Goal: Transaction & Acquisition: Book appointment/travel/reservation

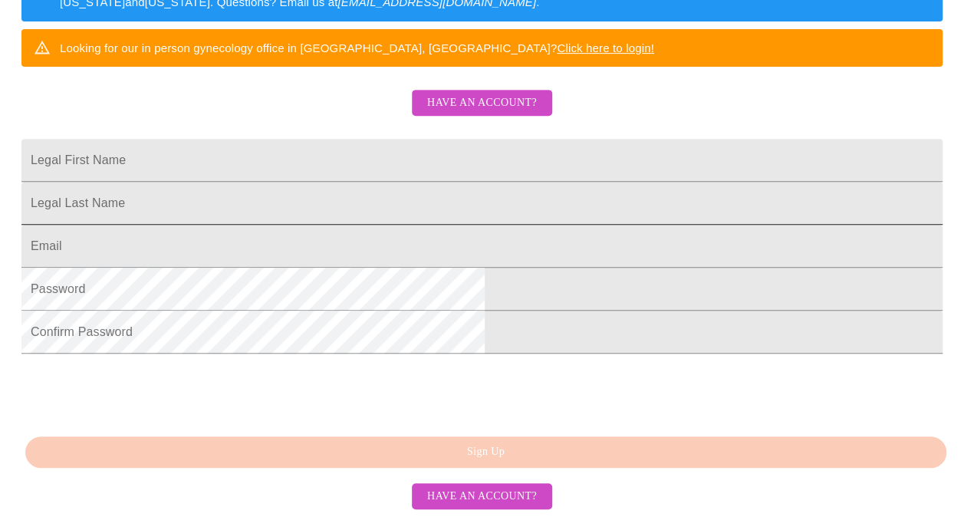
scroll to position [412, 0]
click at [307, 139] on input "Legal First Name" at bounding box center [481, 160] width 921 height 43
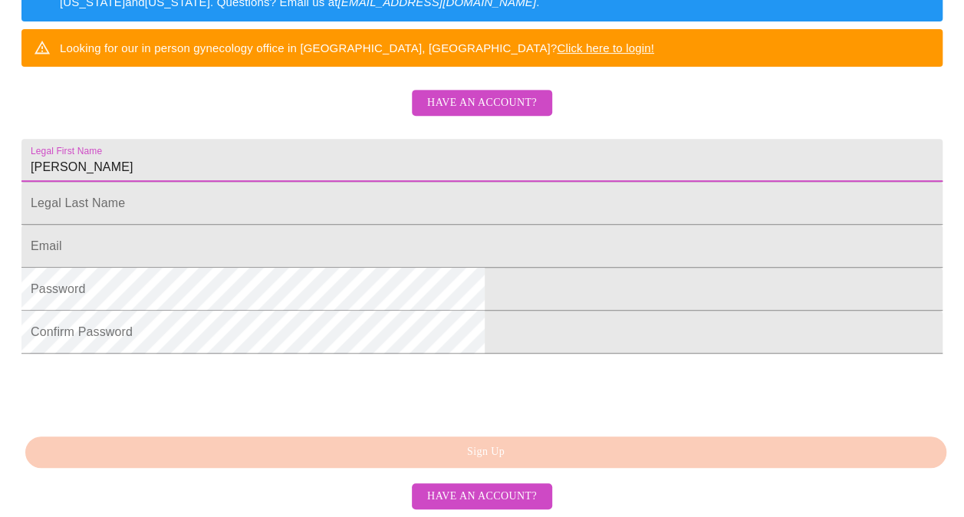
type input "[PERSON_NAME]"
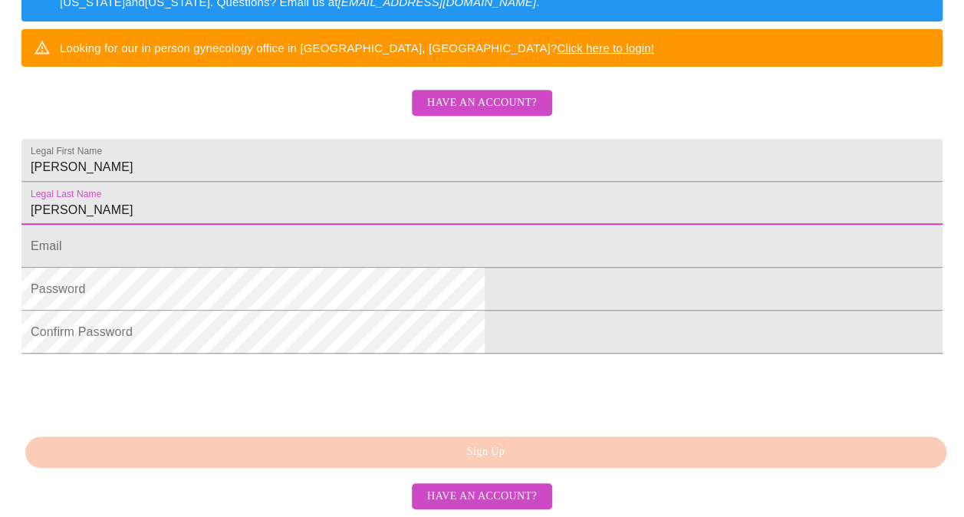
type input "[PERSON_NAME]"
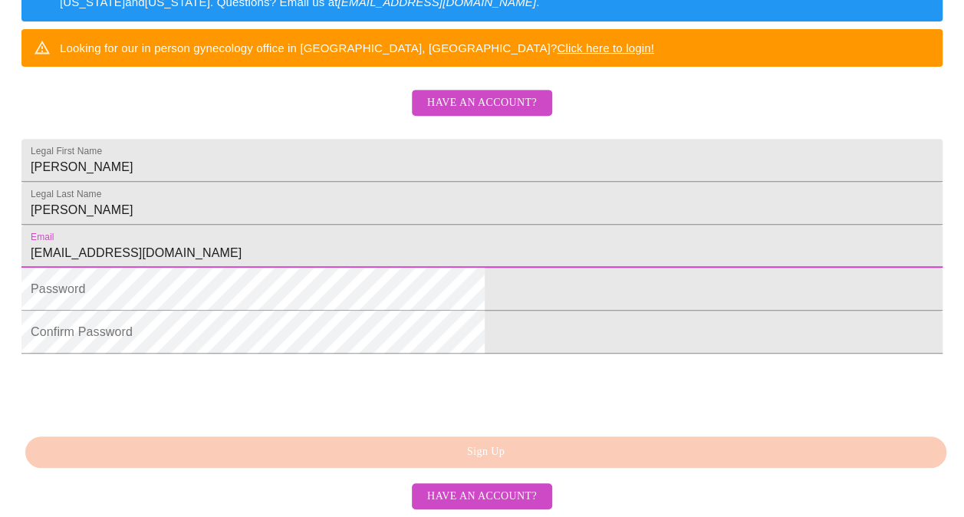
type input "[EMAIL_ADDRESS][DOMAIN_NAME]"
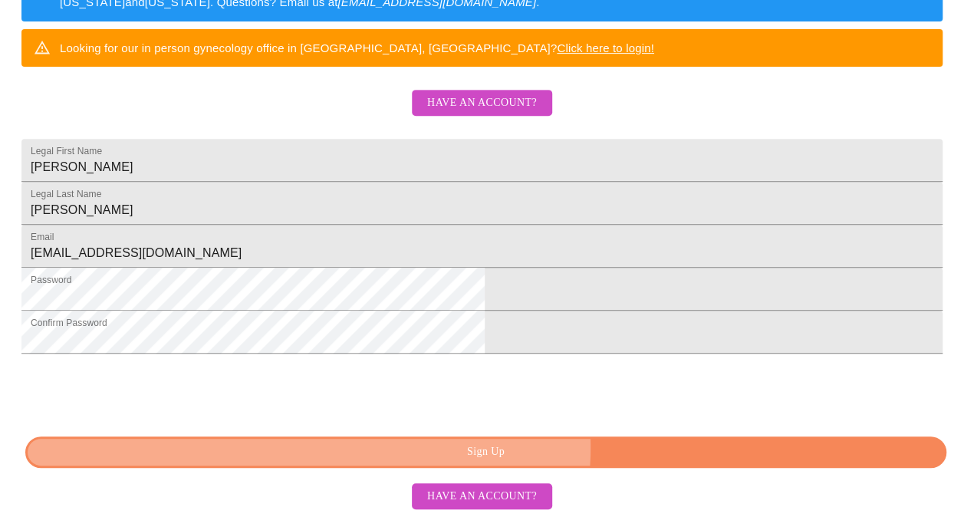
click at [536, 448] on span "Sign Up" at bounding box center [485, 451] width 885 height 19
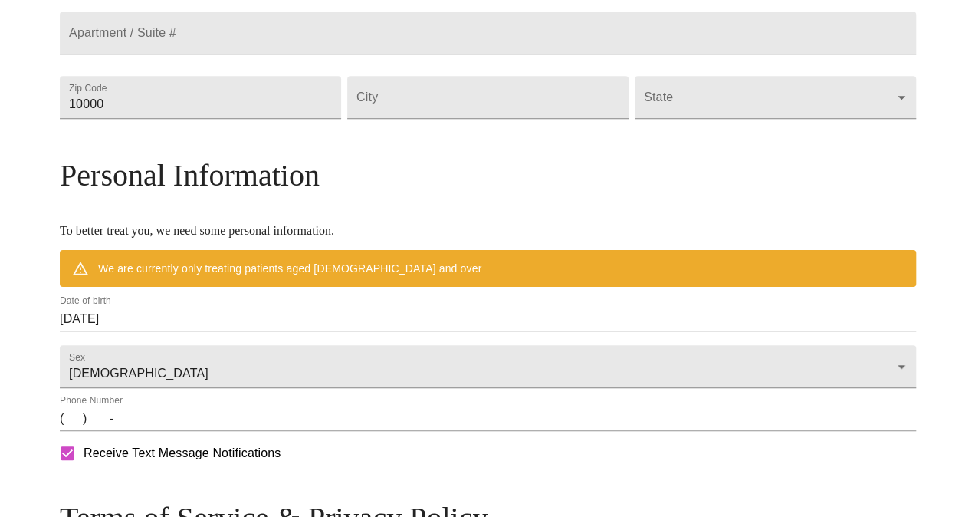
scroll to position [659, 0]
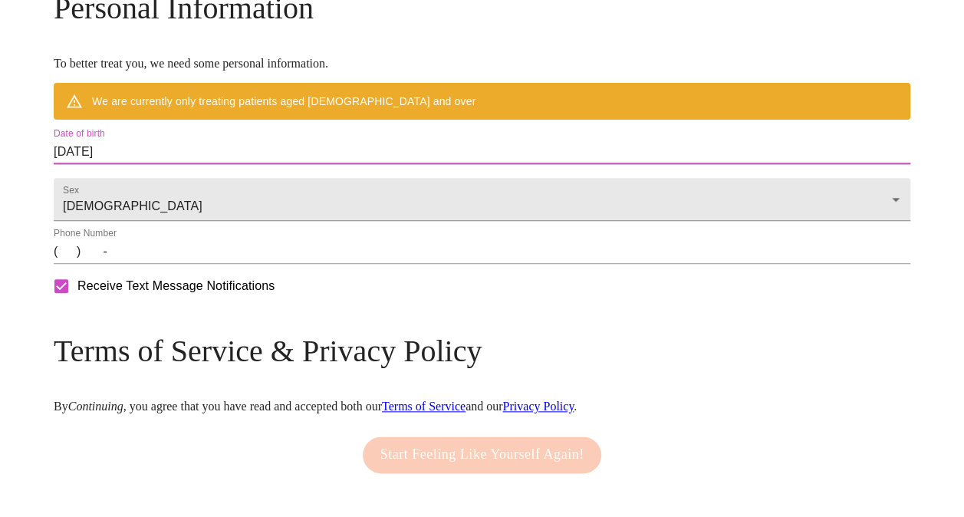
click at [218, 164] on input "[DATE]" at bounding box center [482, 152] width 856 height 25
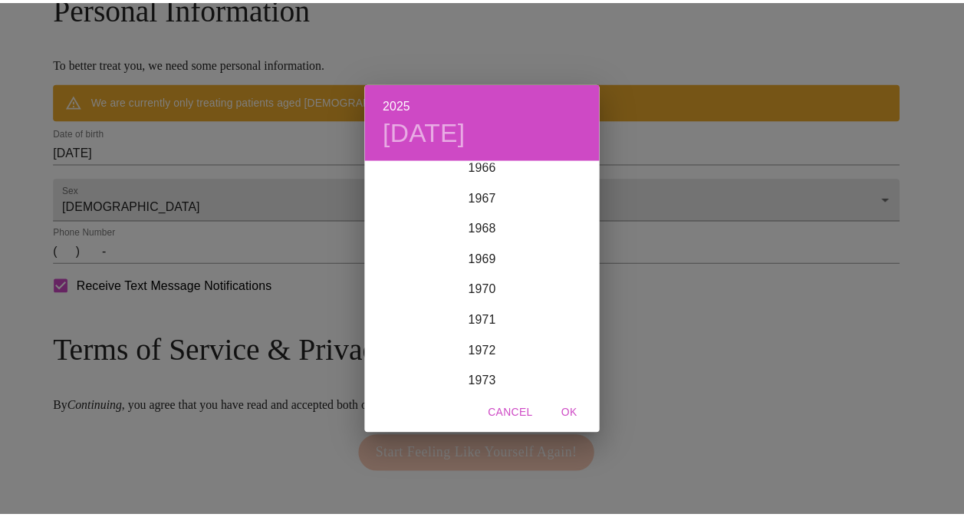
scroll to position [2085, 0]
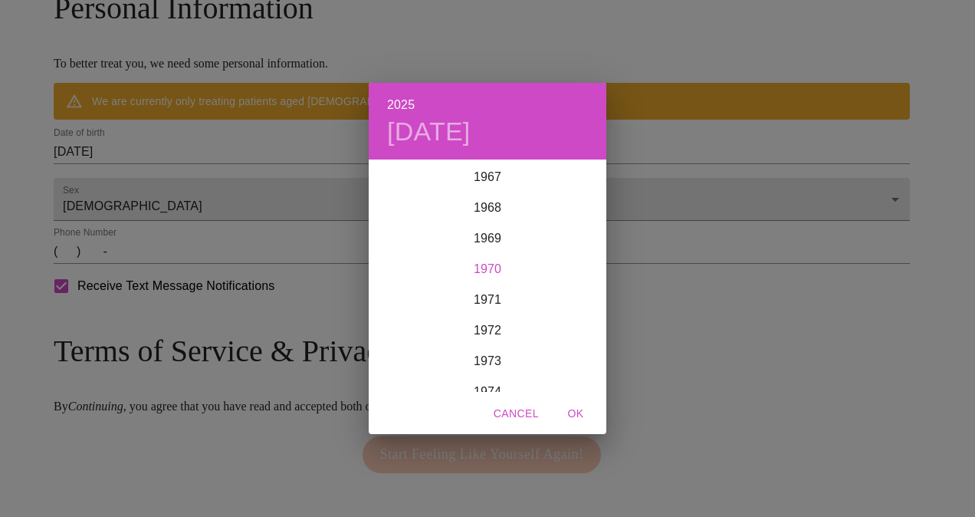
click at [486, 267] on div "1970" at bounding box center [488, 269] width 238 height 31
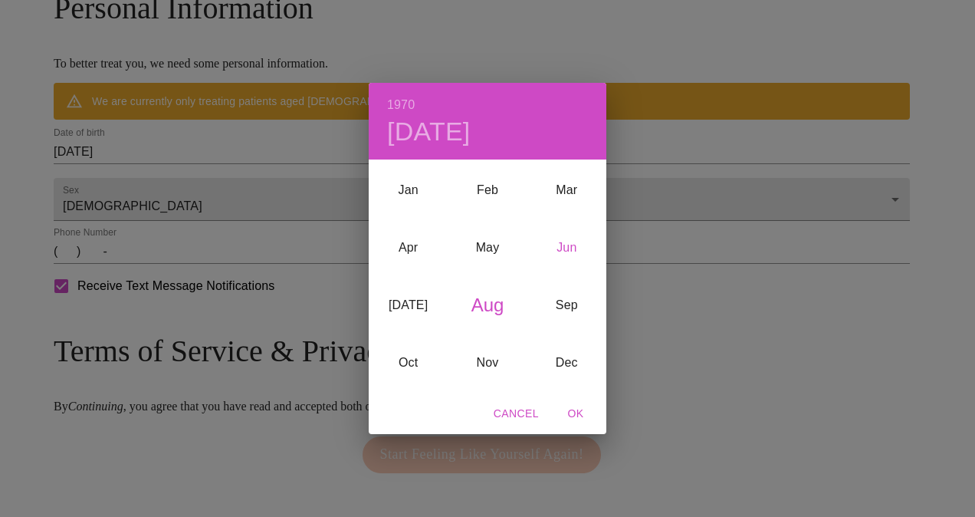
click at [558, 248] on div "Jun" at bounding box center [566, 247] width 79 height 57
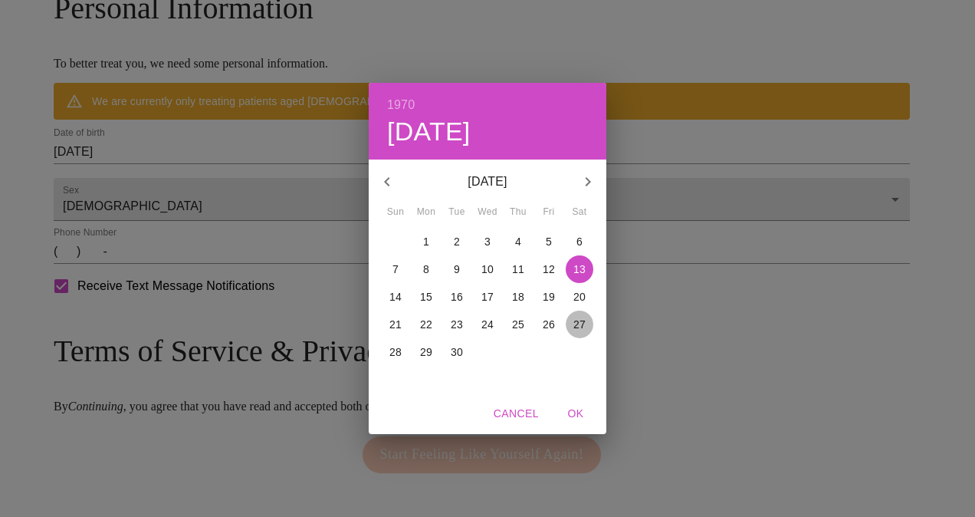
click at [581, 324] on p "27" at bounding box center [579, 324] width 12 height 15
click at [583, 411] on span "OK" at bounding box center [575, 413] width 37 height 19
type input "06/27/1970"
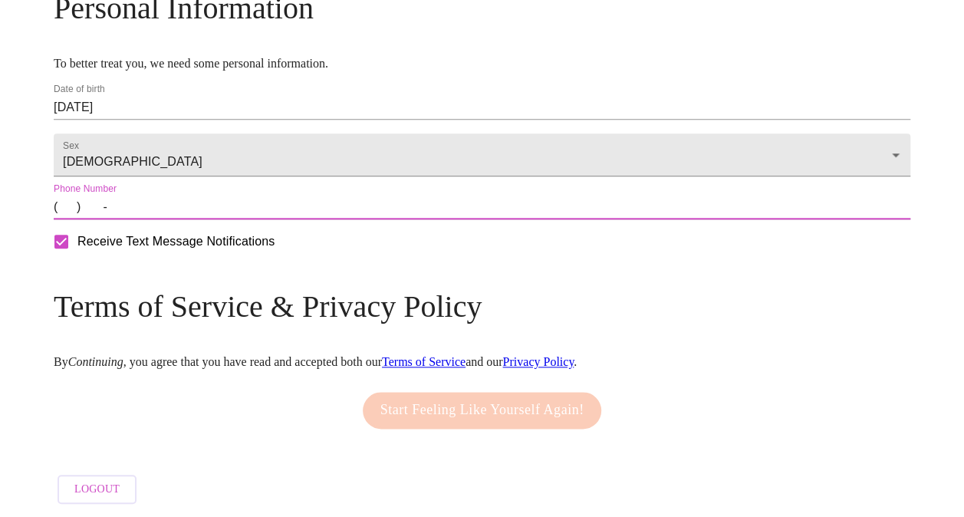
click at [173, 219] on input "(   )    -" at bounding box center [482, 207] width 856 height 25
type input "(630) 300-8326"
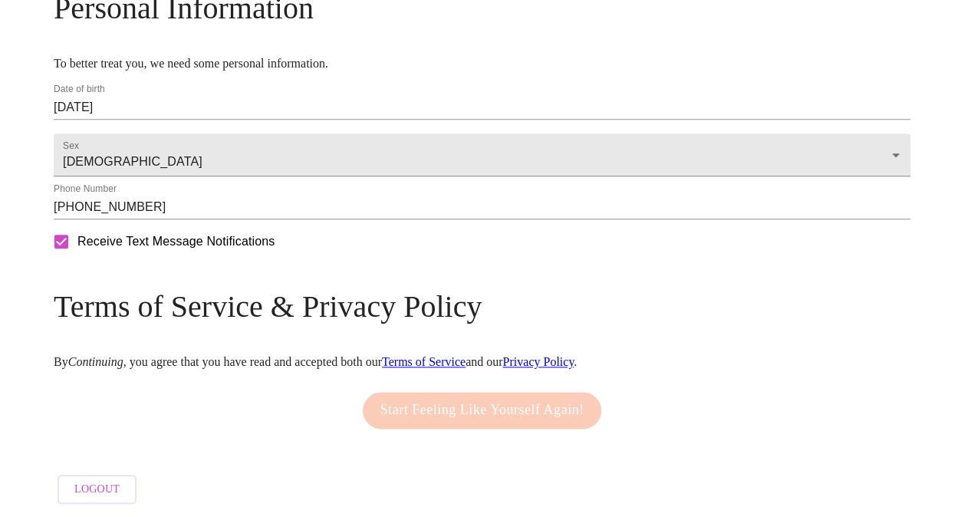
click at [437, 436] on div "Start Feeling Like Yourself Again!" at bounding box center [482, 410] width 247 height 52
click at [354, 261] on div "Receive Text Message Notifications" at bounding box center [482, 241] width 862 height 38
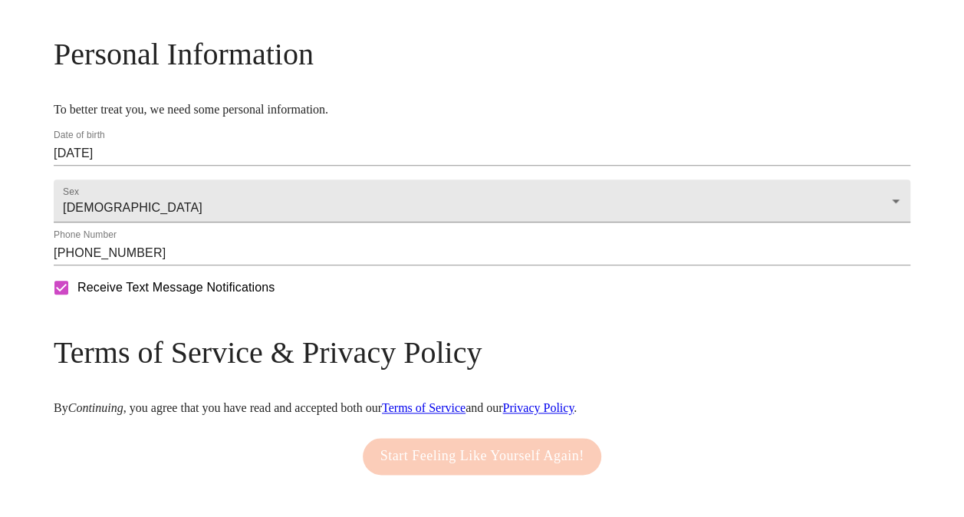
scroll to position [707, 0]
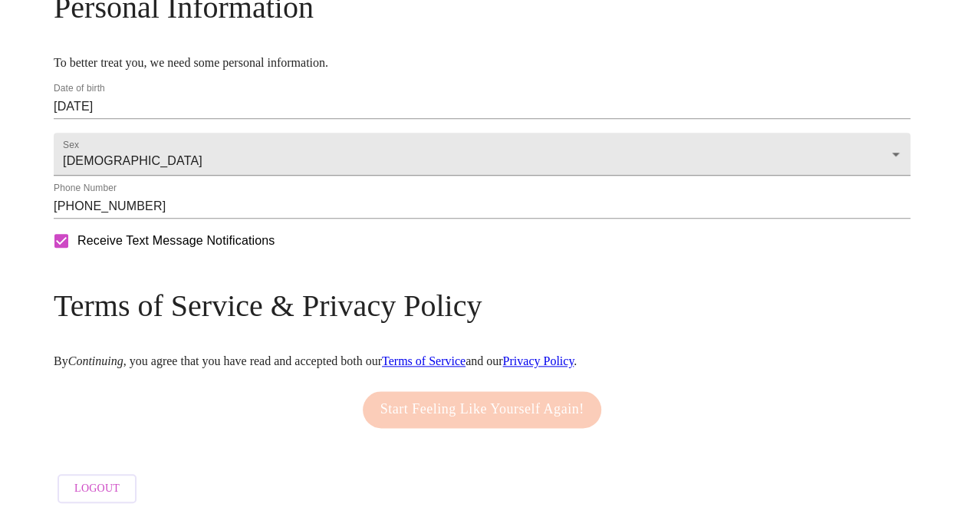
click at [465, 354] on link "Terms of Service" at bounding box center [424, 360] width 84 height 13
click at [302, 337] on div "Terms of Service & Privacy Policy By Continuing , you agree that you have read …" at bounding box center [482, 327] width 856 height 80
click at [123, 356] on em "Continuing" at bounding box center [95, 360] width 55 height 13
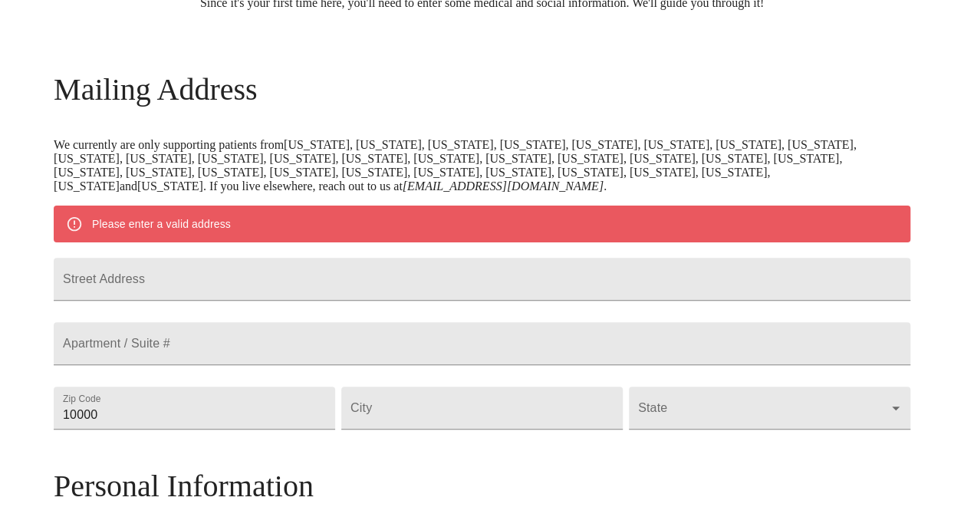
scroll to position [170, 0]
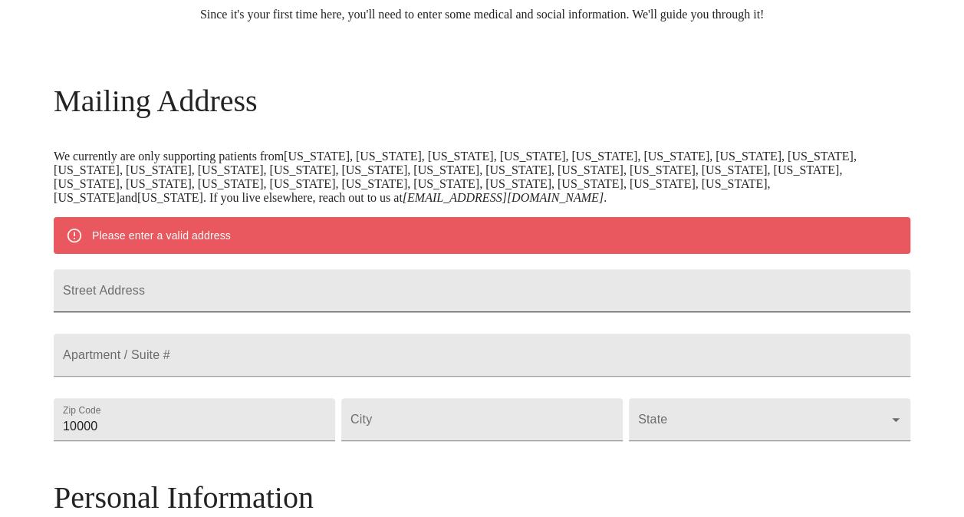
click at [276, 291] on input "Street Address" at bounding box center [482, 290] width 856 height 43
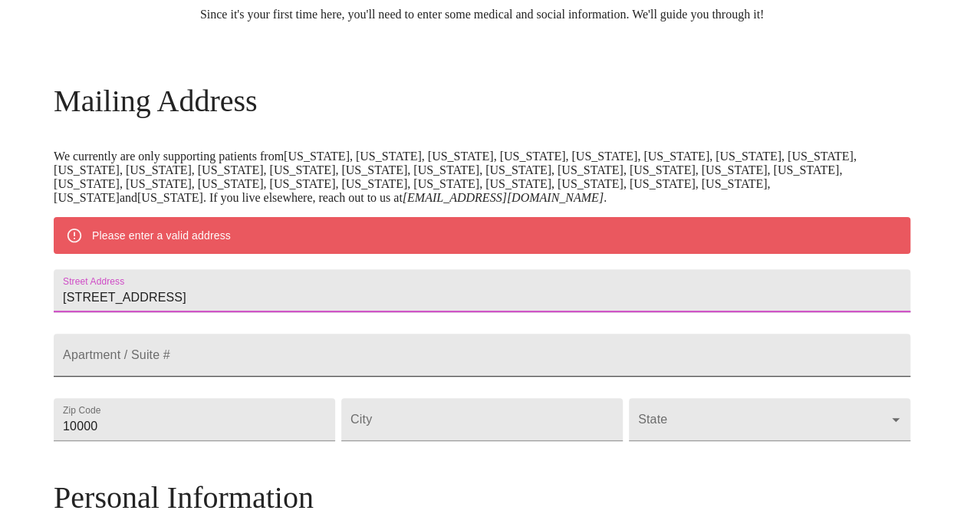
type input "26W043 Embden Lane"
click at [241, 312] on input "Street Address" at bounding box center [482, 290] width 856 height 43
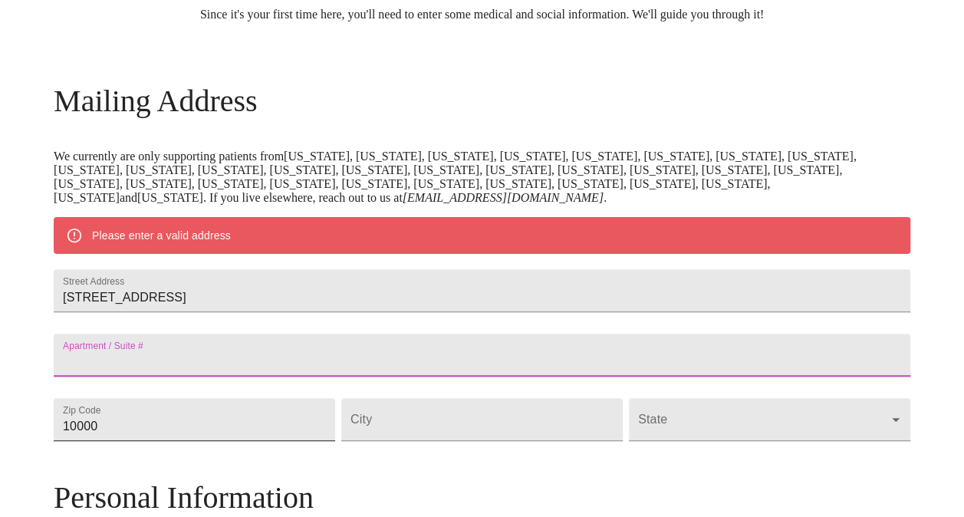
click at [230, 441] on input "10000" at bounding box center [194, 419] width 281 height 43
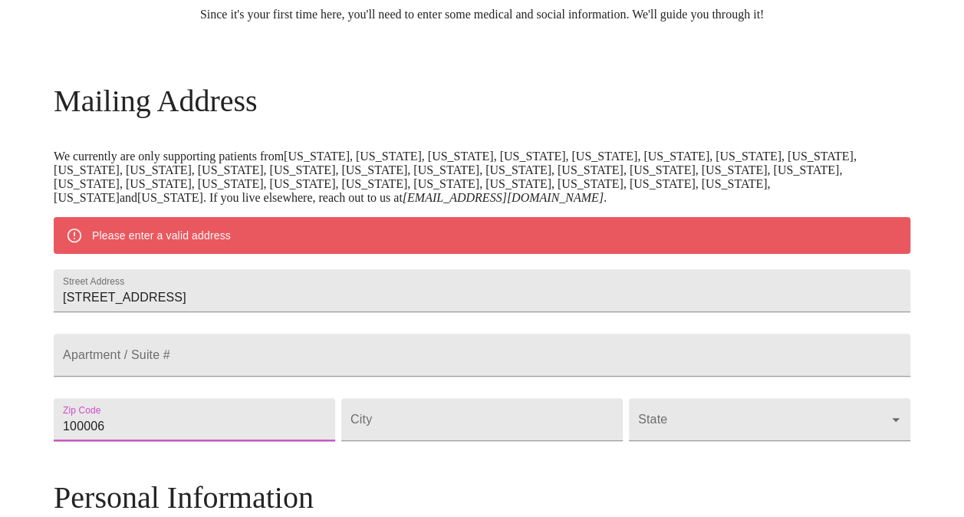
scroll to position [172, 0]
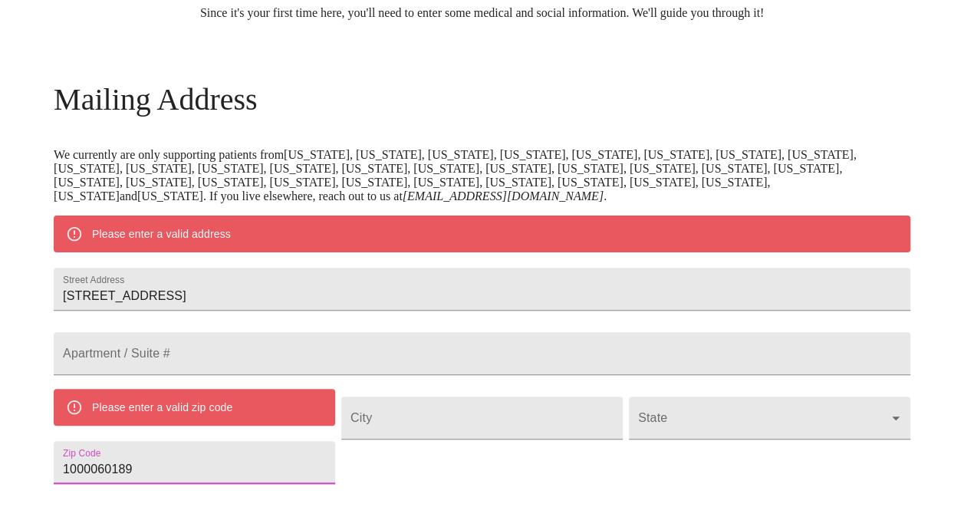
drag, startPoint x: 245, startPoint y: 504, endPoint x: 125, endPoint y: 486, distance: 121.8
click at [126, 489] on div "MyMenopauseRx Welcome to MyMenopauseRx Since it's your first time here, you'll …" at bounding box center [482, 438] width 856 height 1209
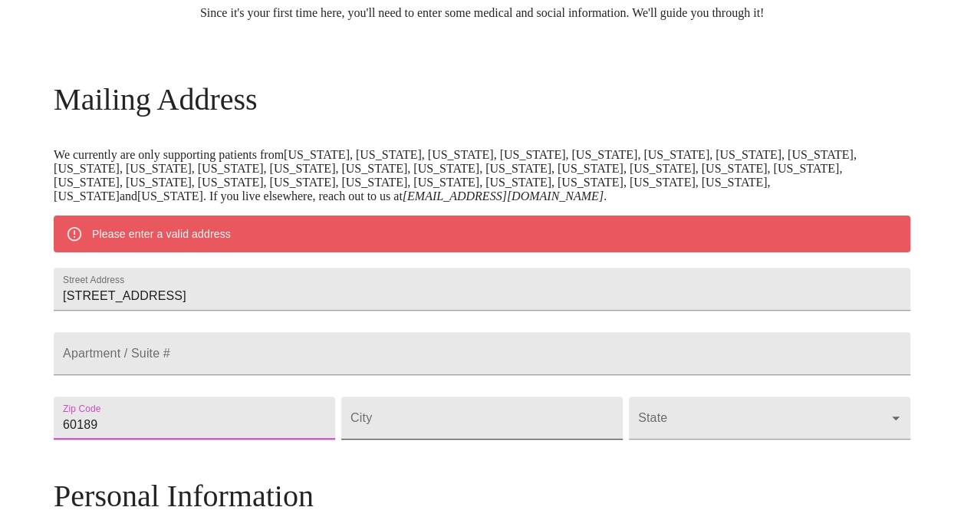
type input "60189"
click at [425, 439] on input "Street Address" at bounding box center [481, 417] width 281 height 43
type input "Wheaton"
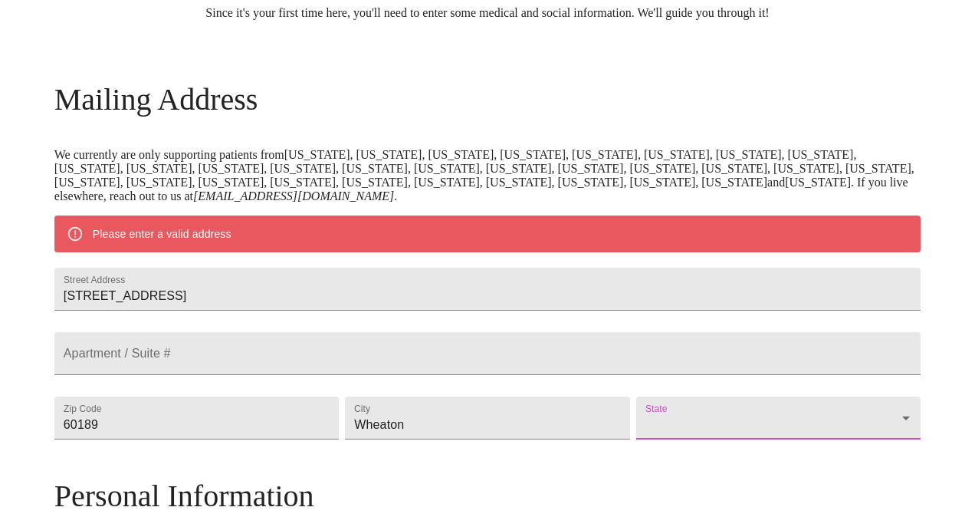
click at [783, 455] on body "MyMenopauseRx Welcome to MyMenopauseRx Since it's your first time here, you'll …" at bounding box center [487, 416] width 963 height 1164
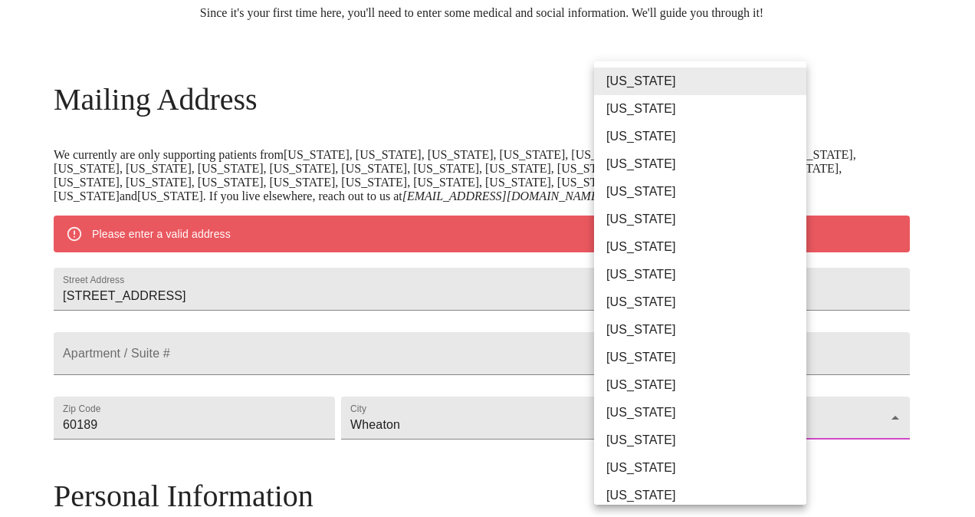
click at [658, 404] on li "Illinois" at bounding box center [706, 413] width 224 height 28
type input "Illinois"
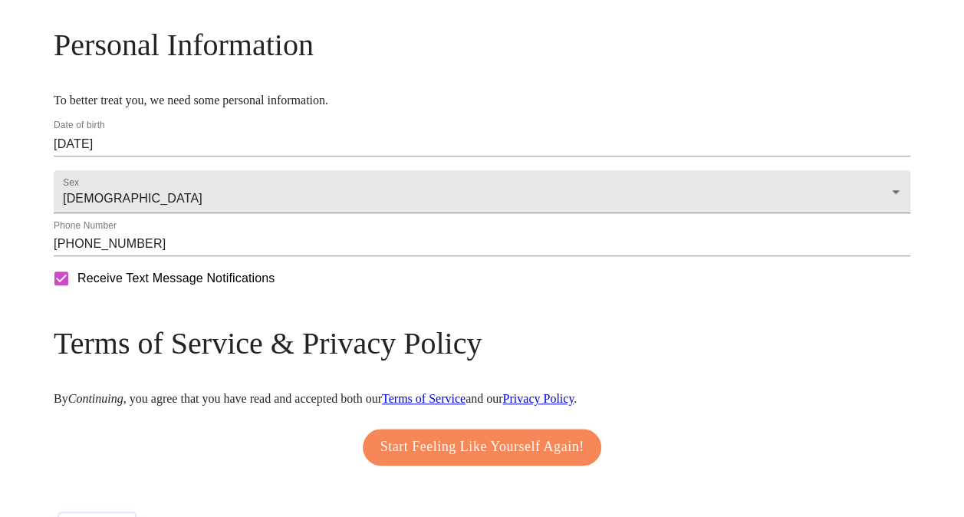
scroll to position [632, 0]
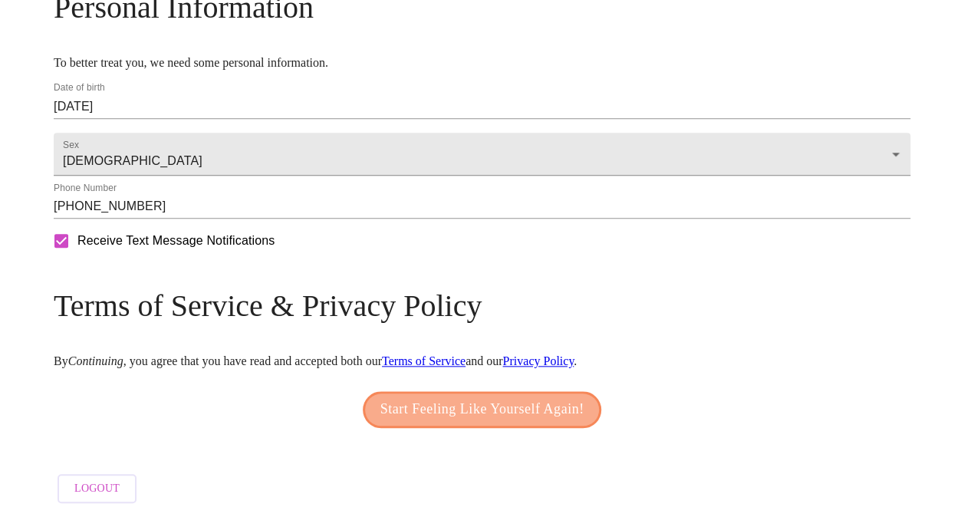
click at [443, 422] on span "Start Feeling Like Yourself Again!" at bounding box center [482, 409] width 204 height 25
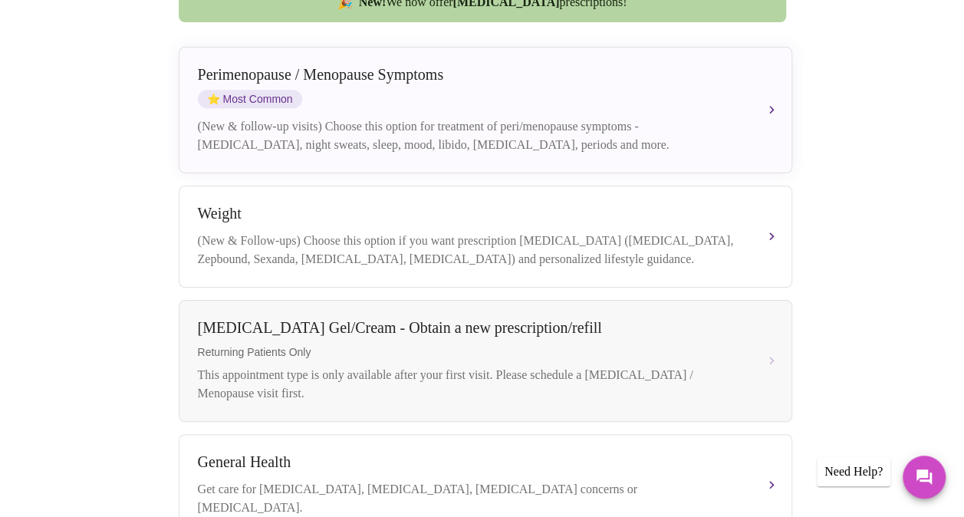
scroll to position [360, 0]
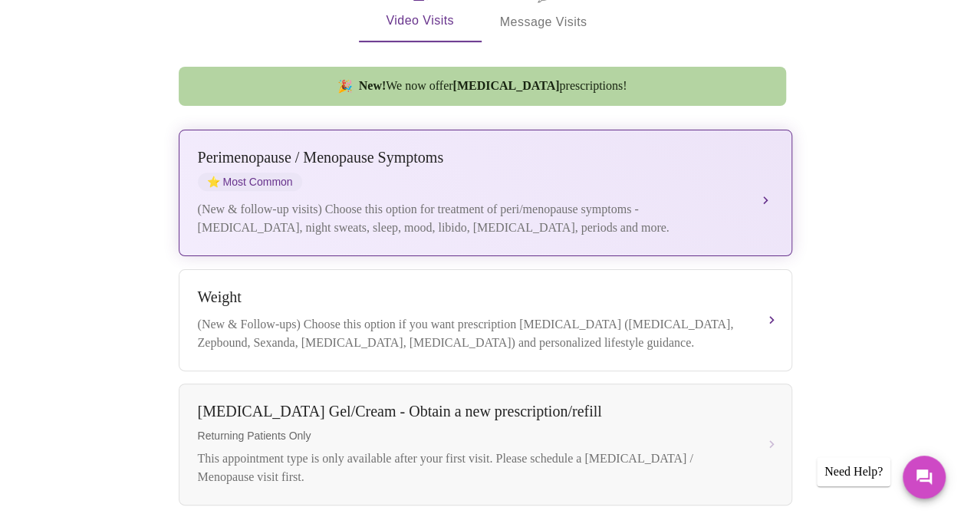
click at [251, 149] on div "Perimenopause / Menopause Symptoms" at bounding box center [470, 158] width 544 height 18
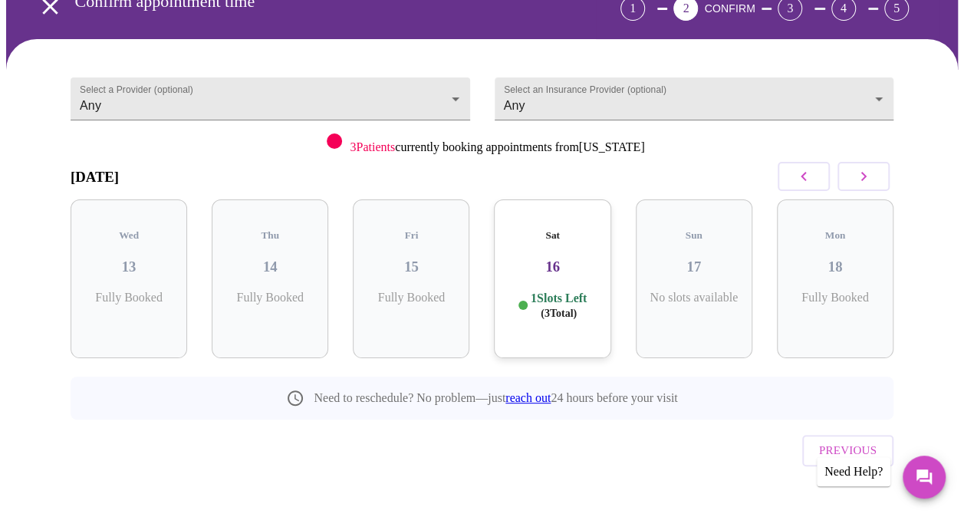
click at [866, 179] on icon "button" at bounding box center [863, 176] width 5 height 9
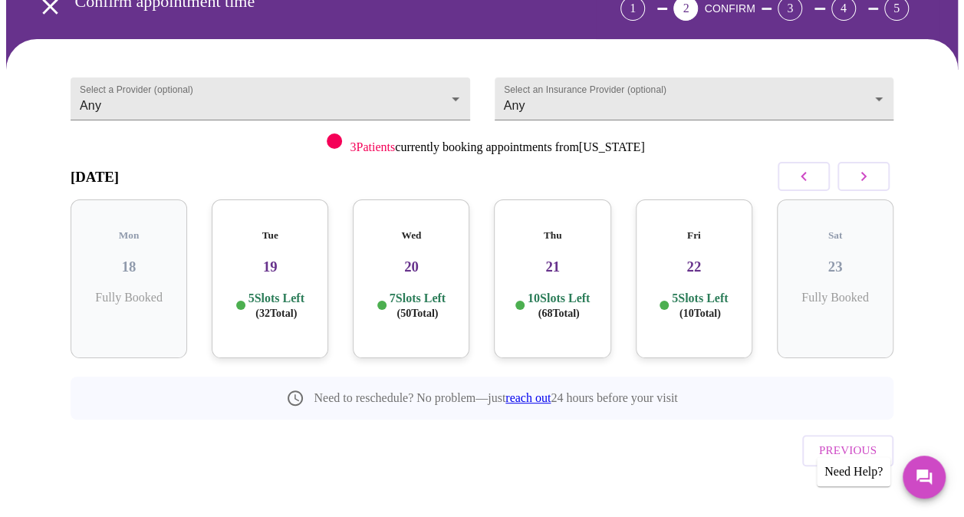
click at [867, 181] on icon "button" at bounding box center [863, 176] width 18 height 18
click at [868, 181] on icon "button" at bounding box center [863, 176] width 18 height 18
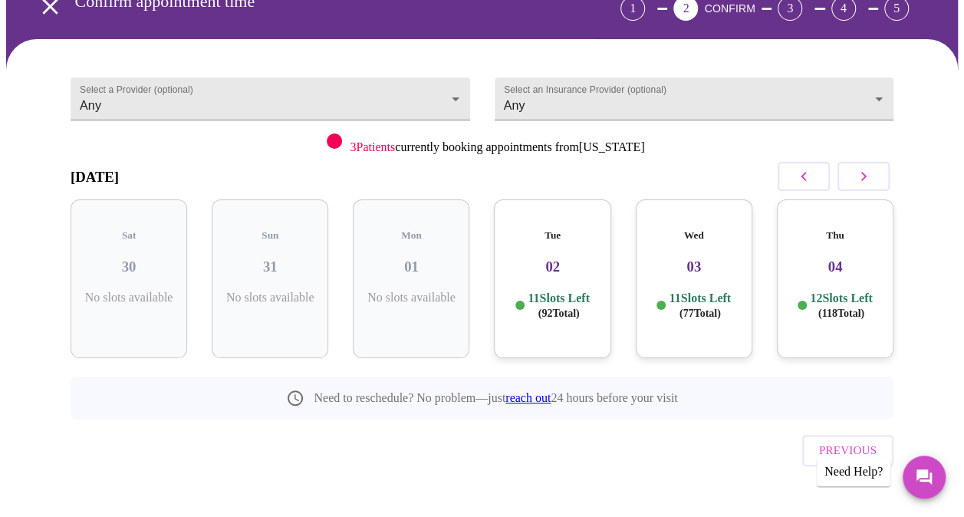
click at [872, 178] on icon "button" at bounding box center [863, 176] width 18 height 18
click at [872, 179] on icon "button" at bounding box center [863, 176] width 18 height 18
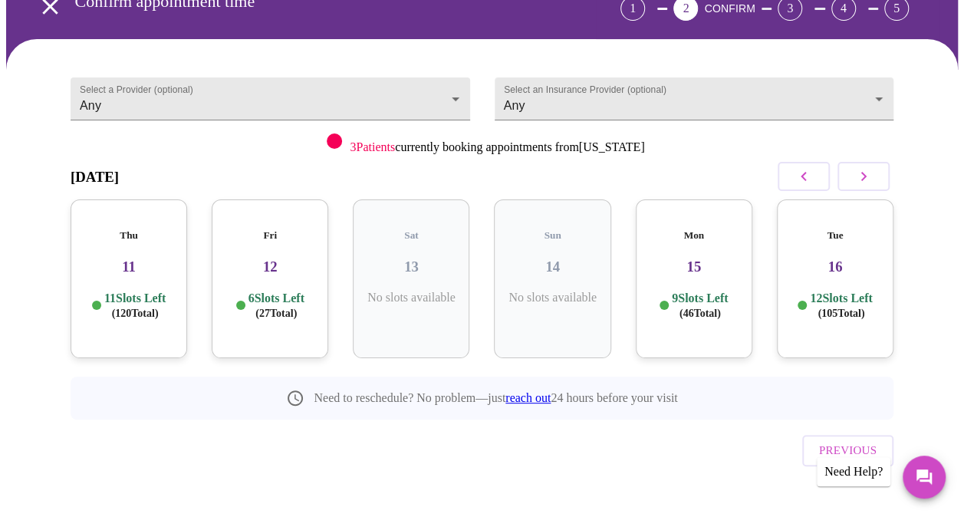
click at [684, 291] on p "9 Slots Left ( 46 Total)" at bounding box center [700, 306] width 56 height 30
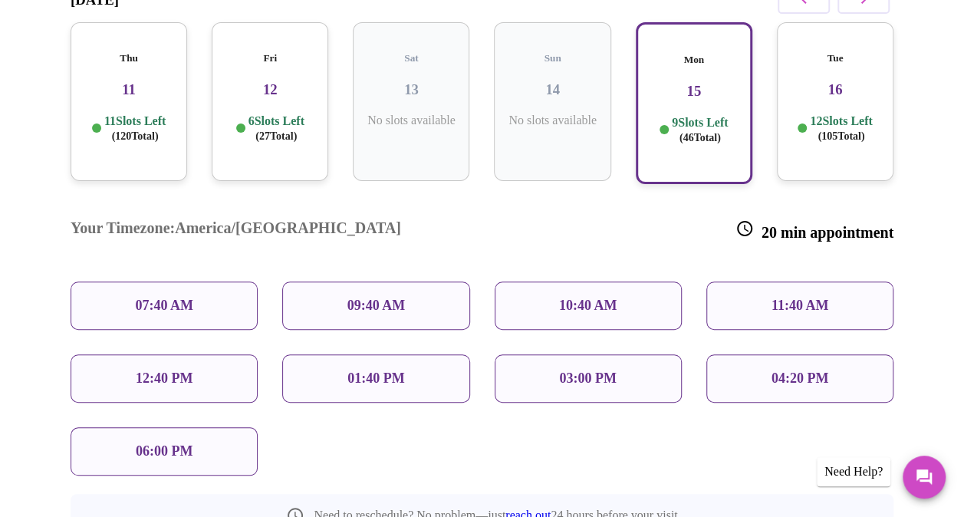
scroll to position [261, 0]
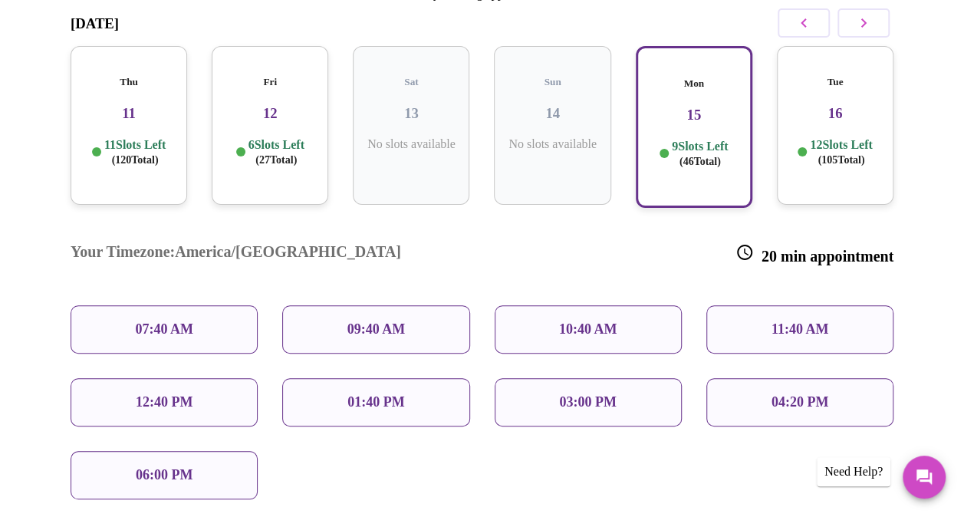
click at [186, 305] on div "07:40 AM" at bounding box center [164, 329] width 187 height 48
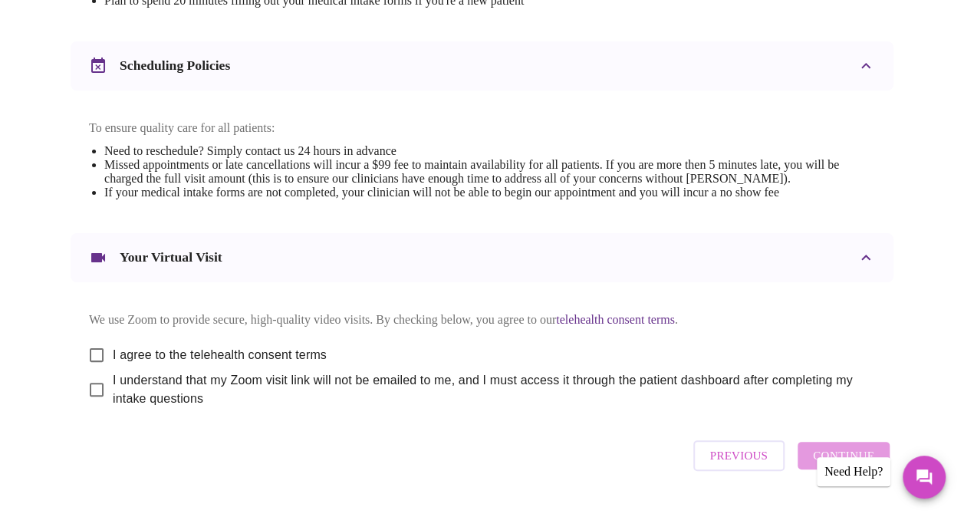
scroll to position [613, 0]
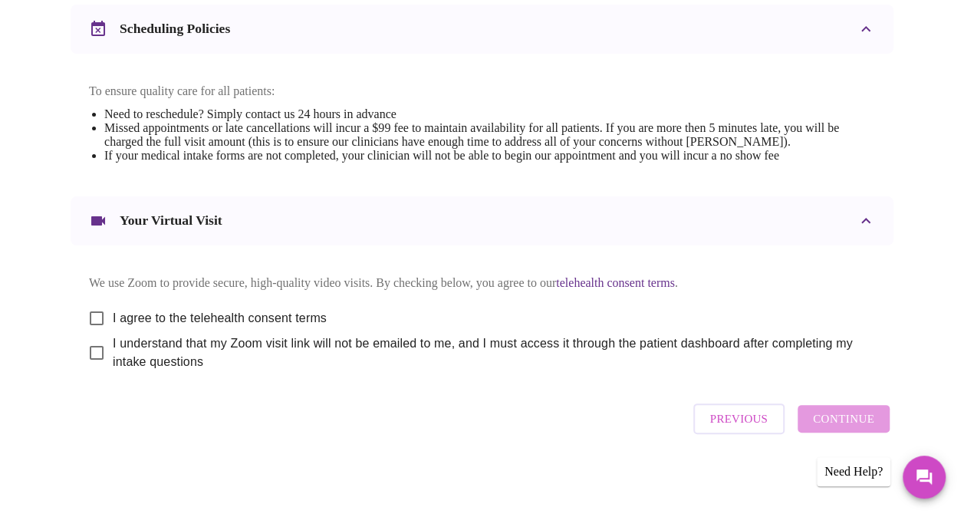
click at [230, 322] on span "I agree to the telehealth consent terms" at bounding box center [220, 318] width 214 height 18
click at [113, 322] on input "I agree to the telehealth consent terms" at bounding box center [96, 318] width 32 height 32
checkbox input "true"
click at [98, 363] on input "I understand that my Zoom visit link will not be emailed to me, and I must acce…" at bounding box center [96, 353] width 32 height 32
checkbox input "true"
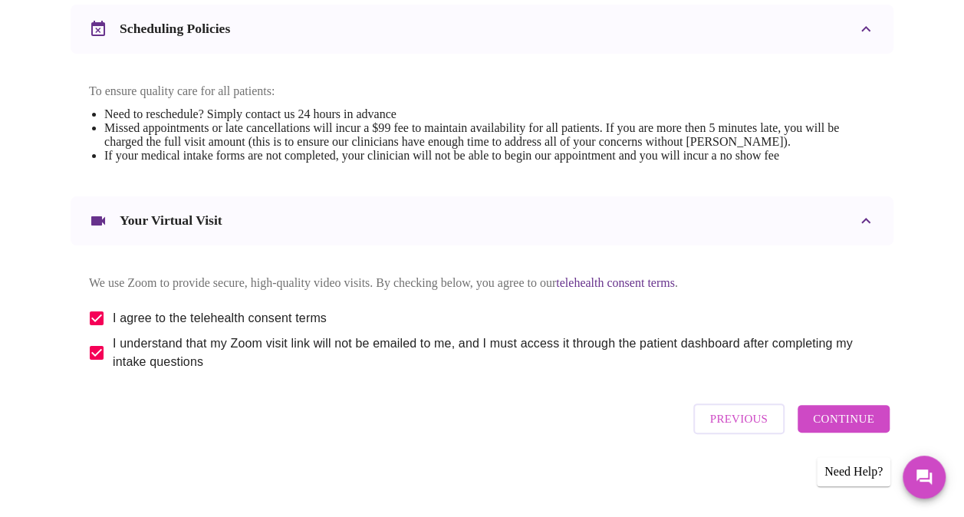
click at [831, 429] on span "Continue" at bounding box center [843, 419] width 61 height 20
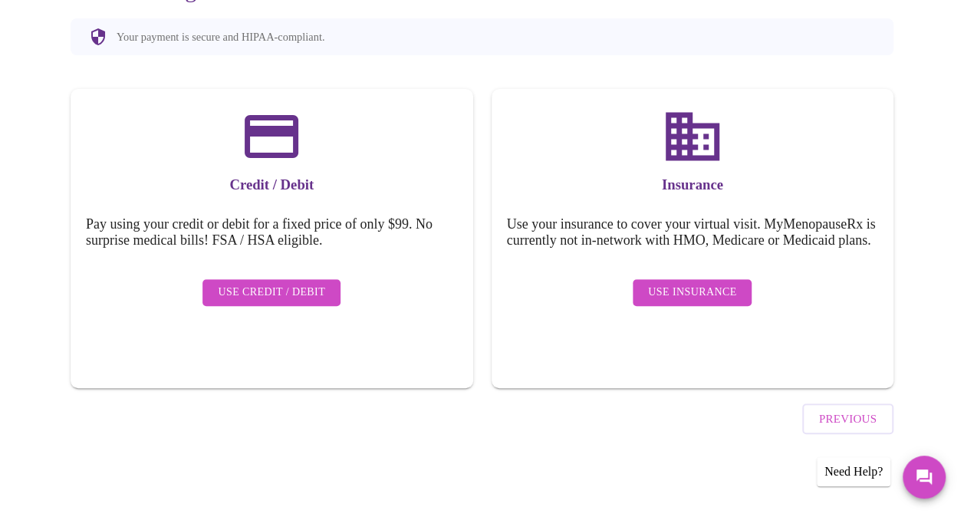
scroll to position [156, 0]
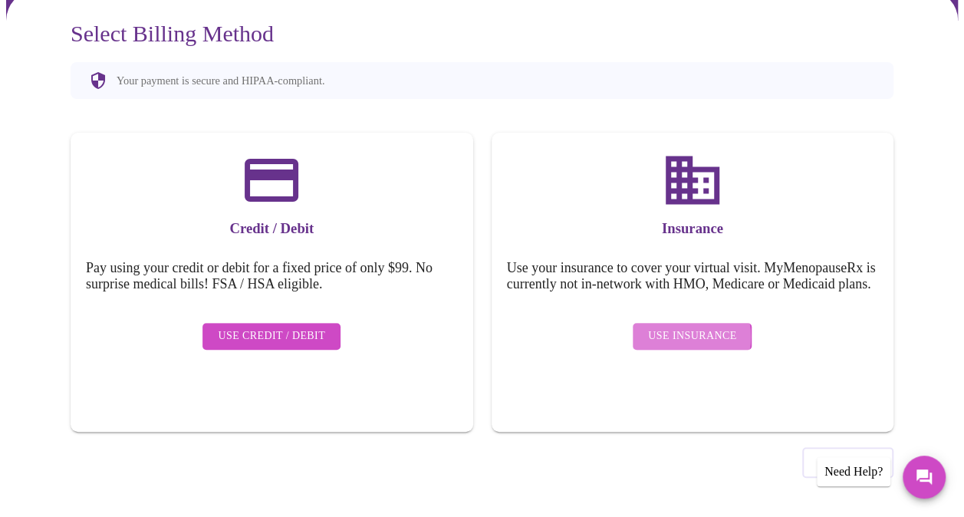
click at [676, 340] on span "Use Insurance" at bounding box center [692, 336] width 88 height 19
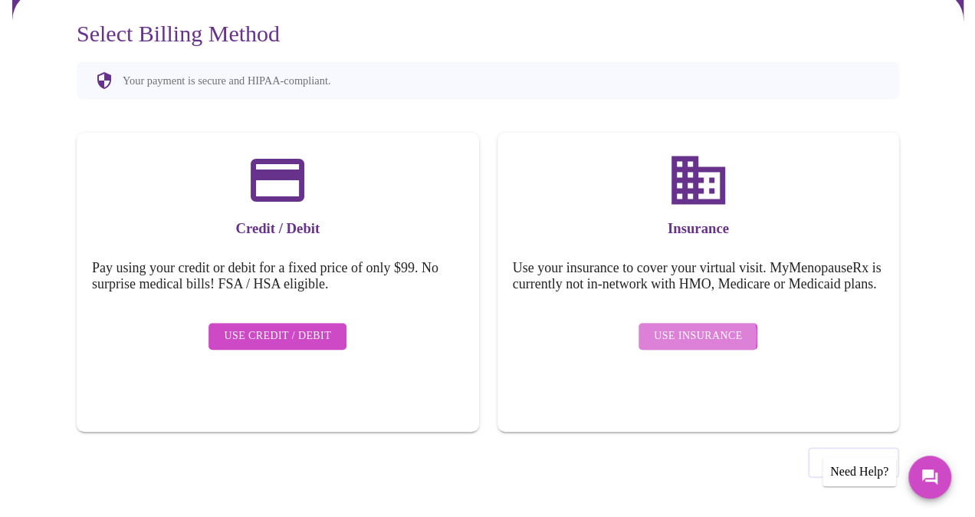
scroll to position [0, 0]
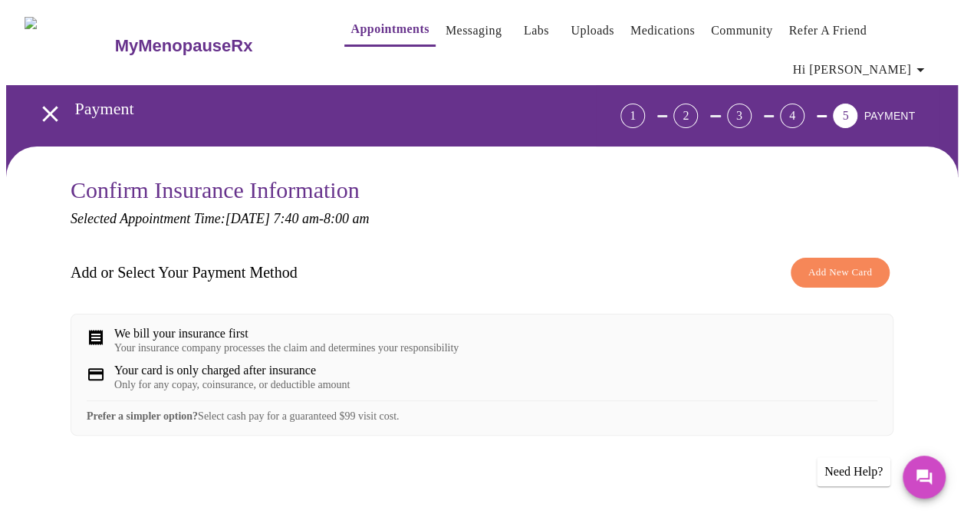
click at [824, 268] on span "Add New Card" at bounding box center [840, 273] width 64 height 18
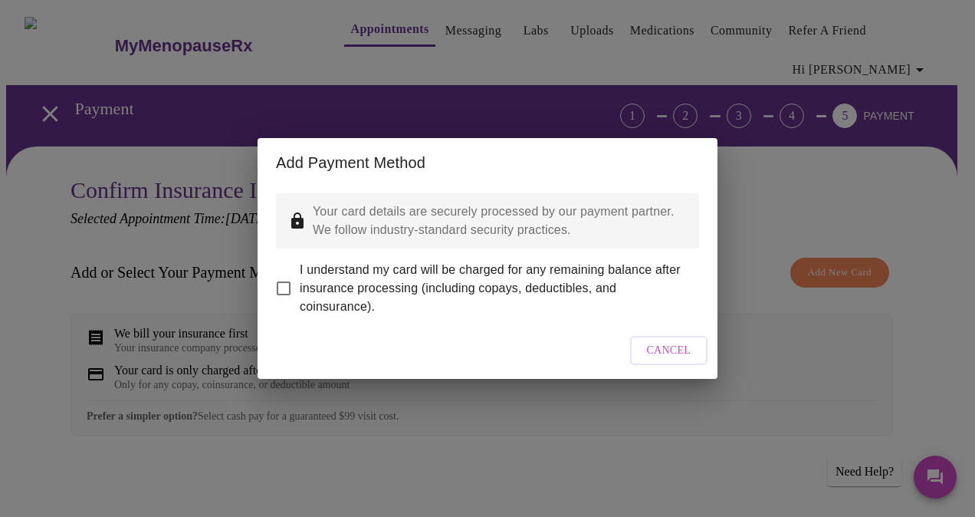
click at [291, 274] on input "I understand my card will be charged for any remaining balance after insurance …" at bounding box center [284, 288] width 32 height 32
checkbox input "true"
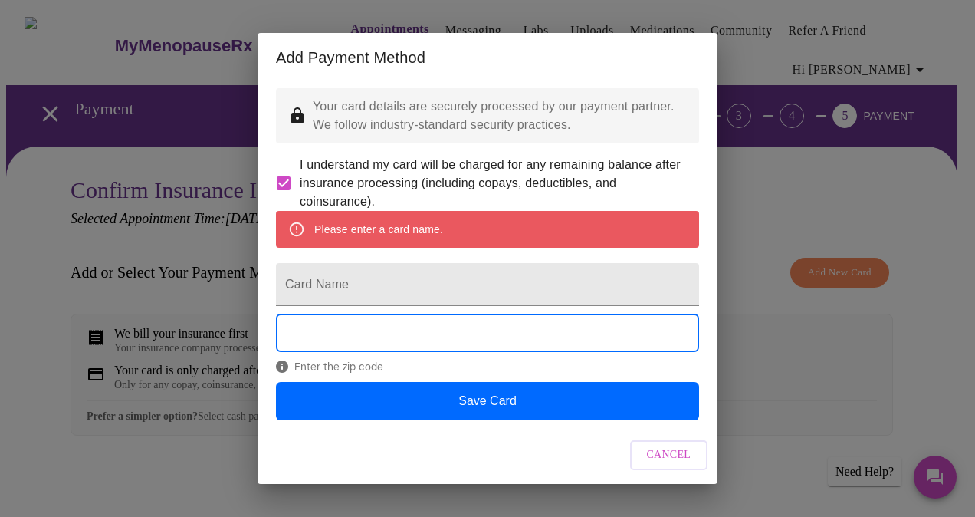
scroll to position [22, 0]
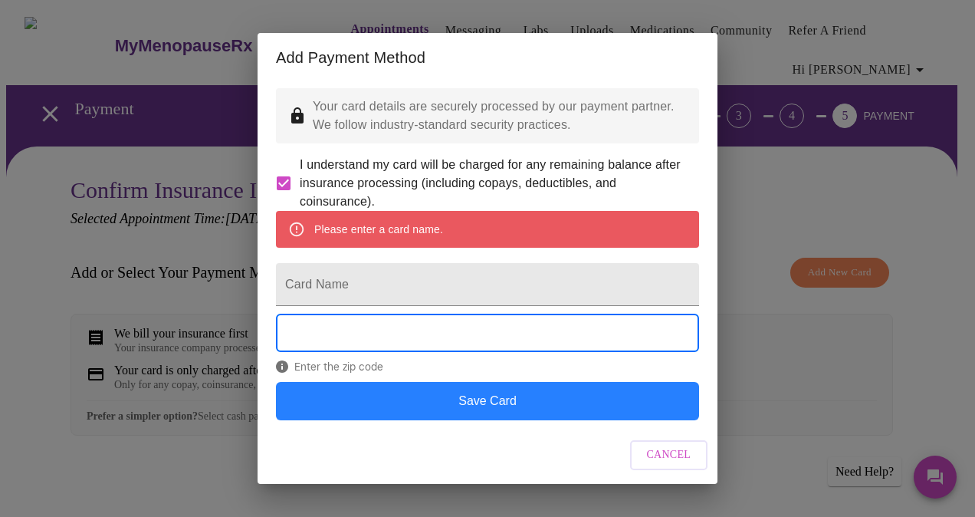
click at [501, 403] on button "Save Card" at bounding box center [487, 401] width 423 height 38
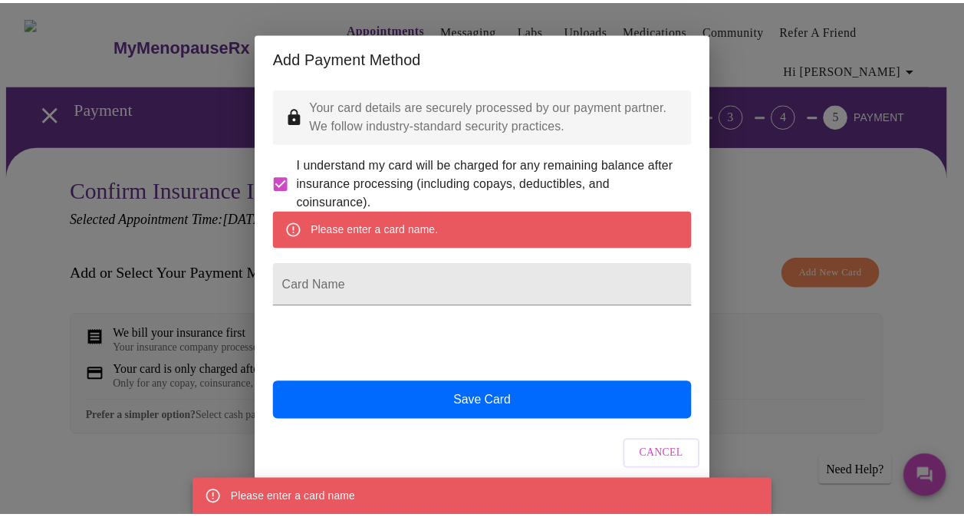
scroll to position [0, 0]
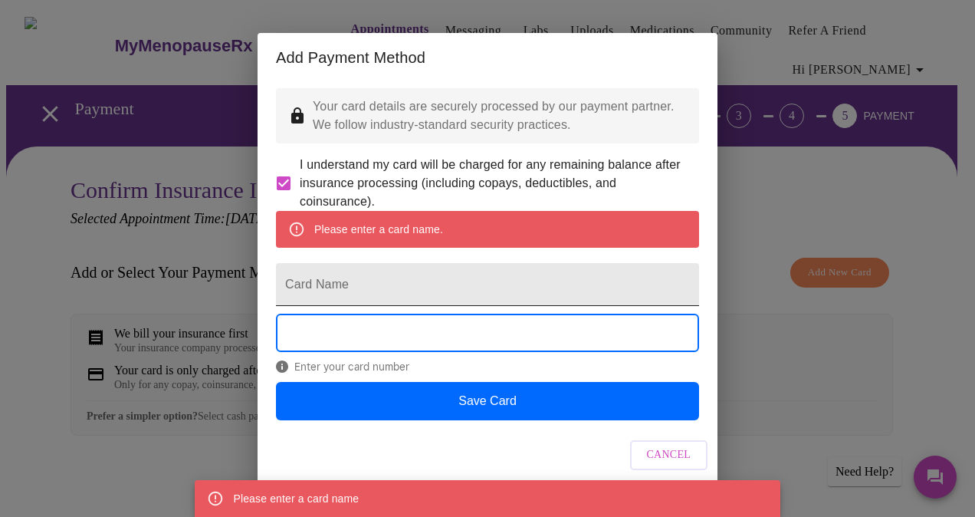
click at [348, 301] on input "Card Name" at bounding box center [487, 284] width 423 height 43
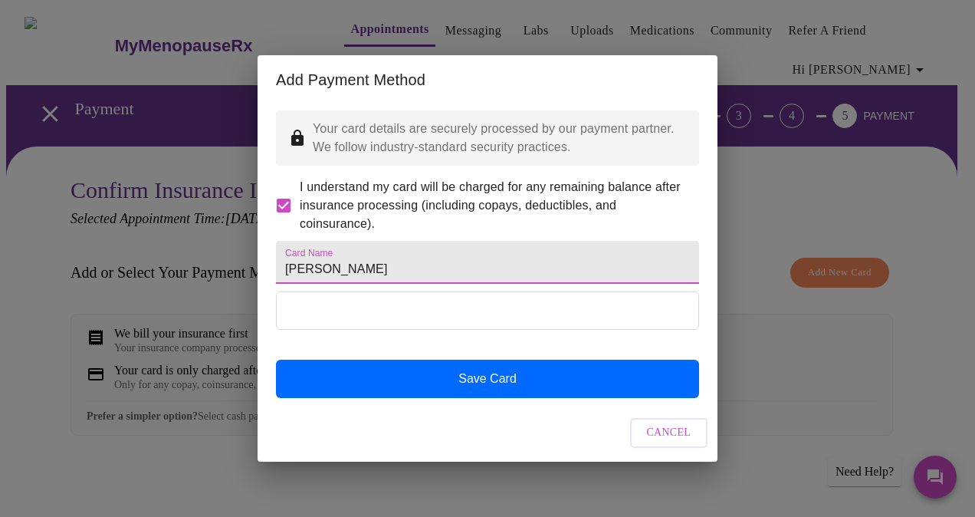
type input "Laura"
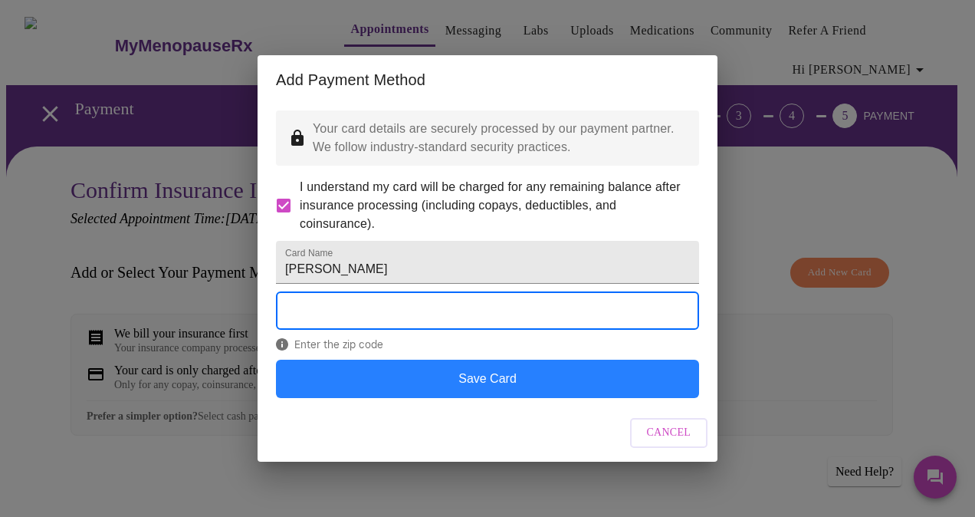
click at [524, 397] on button "Save Card" at bounding box center [487, 379] width 423 height 38
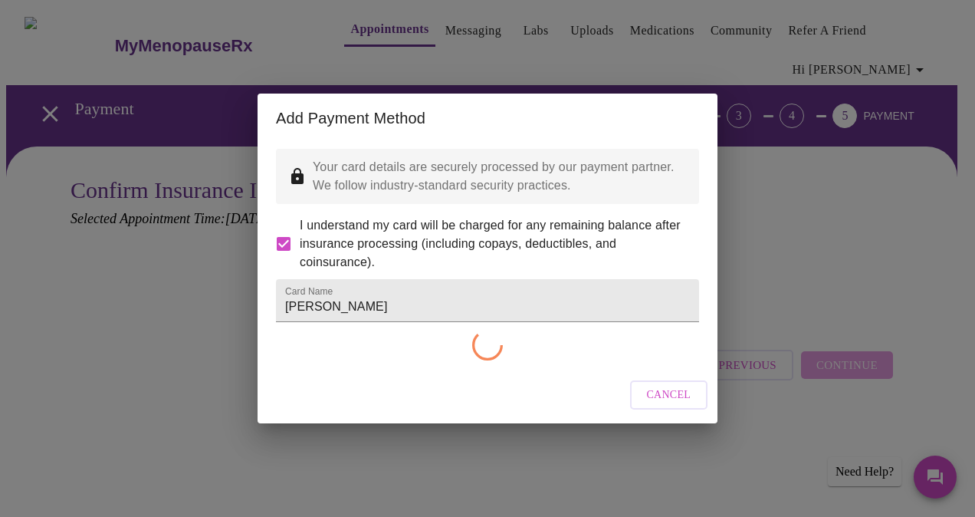
checkbox input "false"
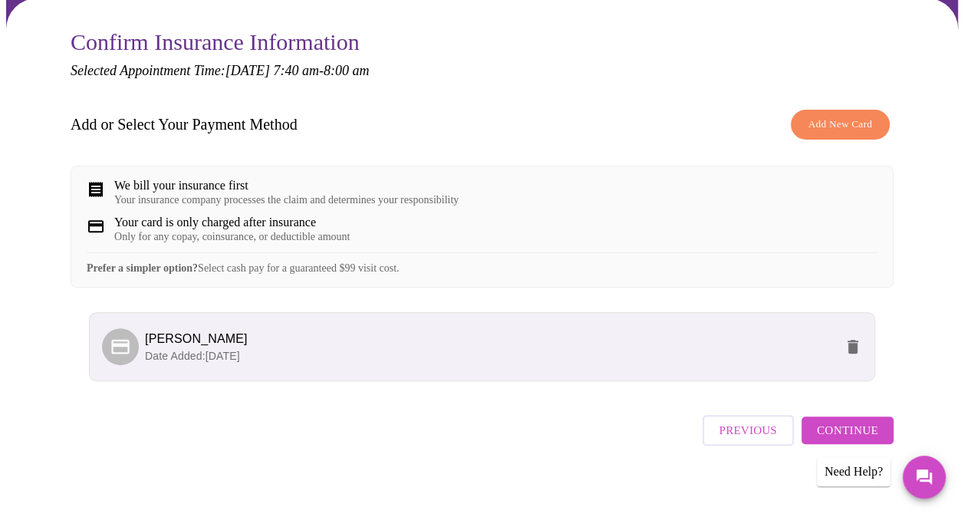
scroll to position [169, 0]
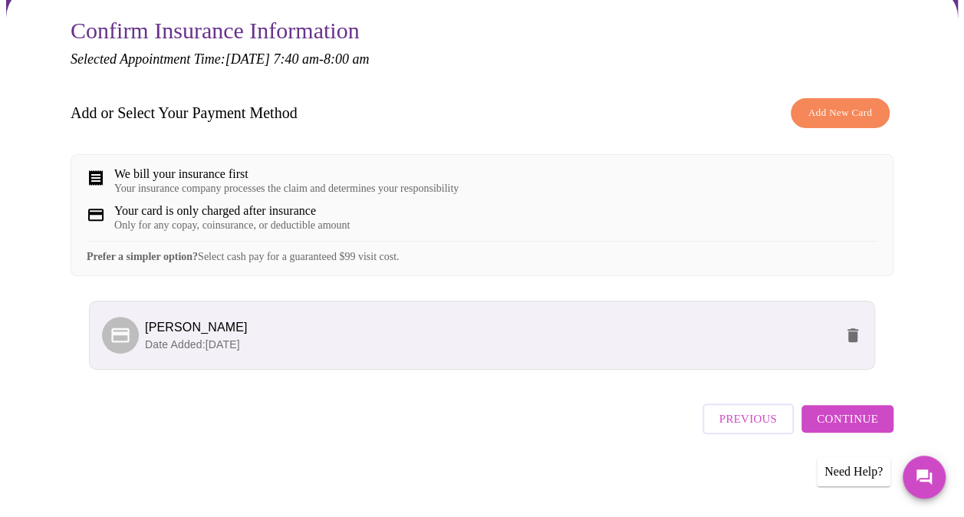
click at [852, 425] on span "Continue" at bounding box center [846, 419] width 61 height 20
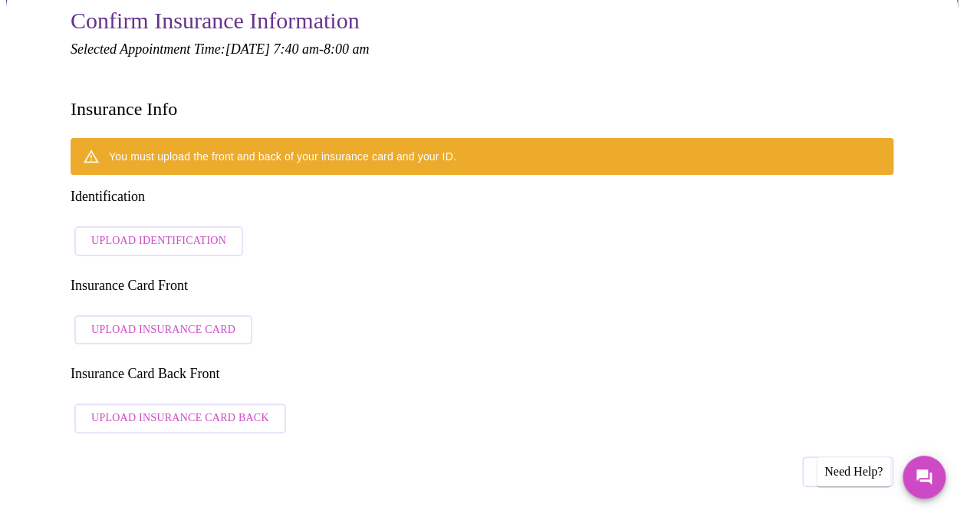
click at [175, 232] on span "Upload Identification" at bounding box center [158, 241] width 135 height 19
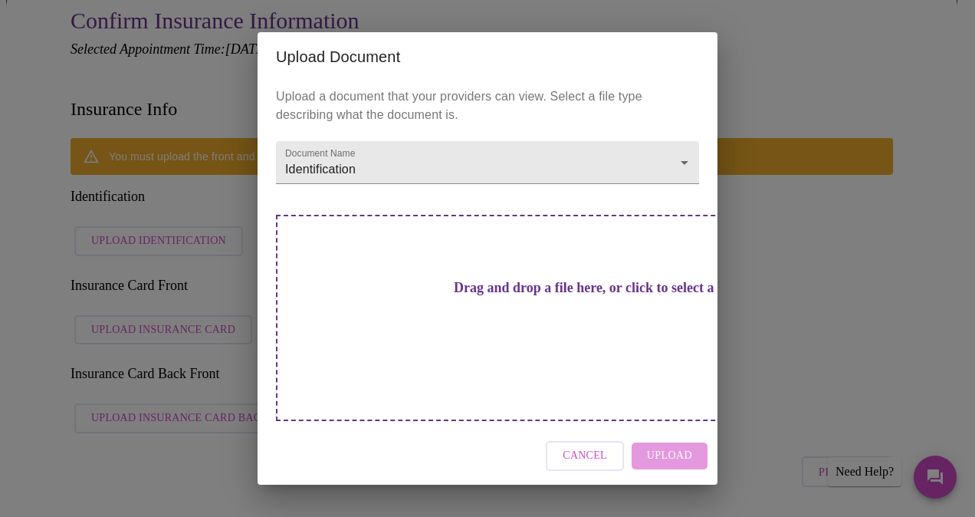
click at [521, 296] on h3 "Drag and drop a file here, or click to select a file" at bounding box center [594, 288] width 423 height 16
click at [481, 276] on div "Drag and drop a file here, or click to select a file" at bounding box center [595, 318] width 638 height 206
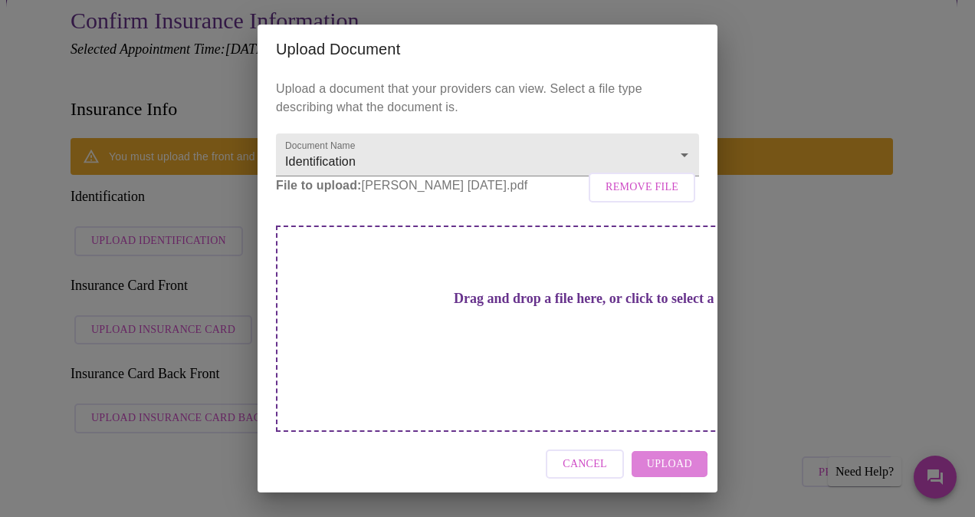
click at [659, 455] on span "Upload" at bounding box center [669, 464] width 45 height 19
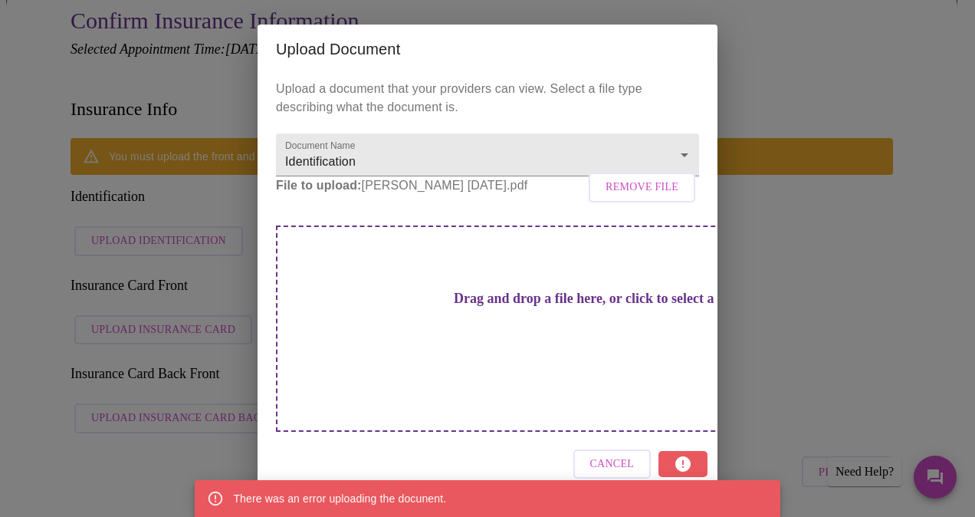
click at [540, 307] on h3 "Drag and drop a file here, or click to select a file" at bounding box center [594, 299] width 423 height 16
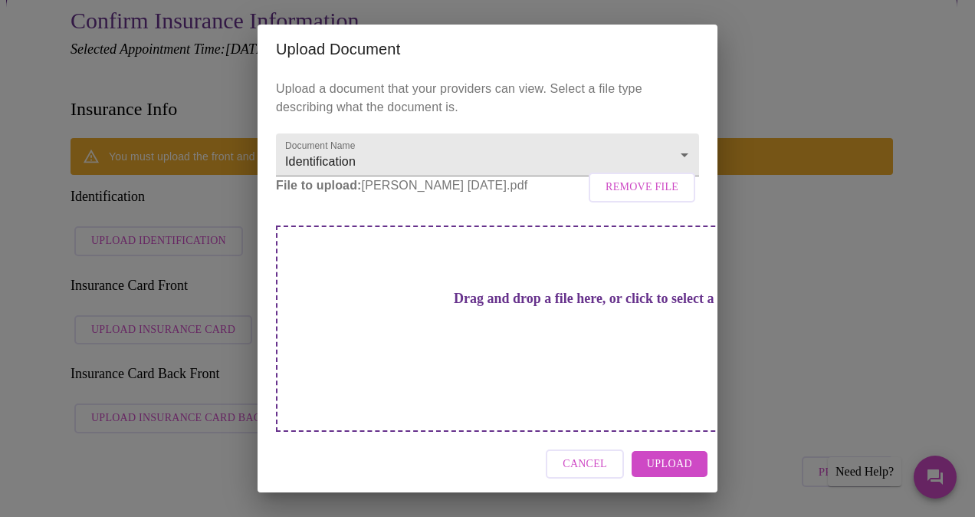
click at [661, 455] on span "Upload" at bounding box center [669, 464] width 45 height 19
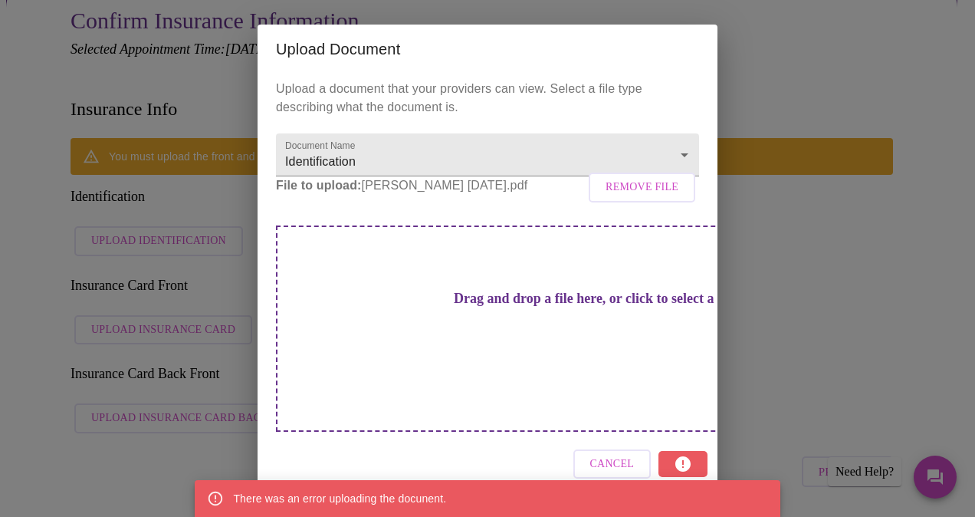
click at [685, 445] on div "Cancel" at bounding box center [488, 463] width 460 height 57
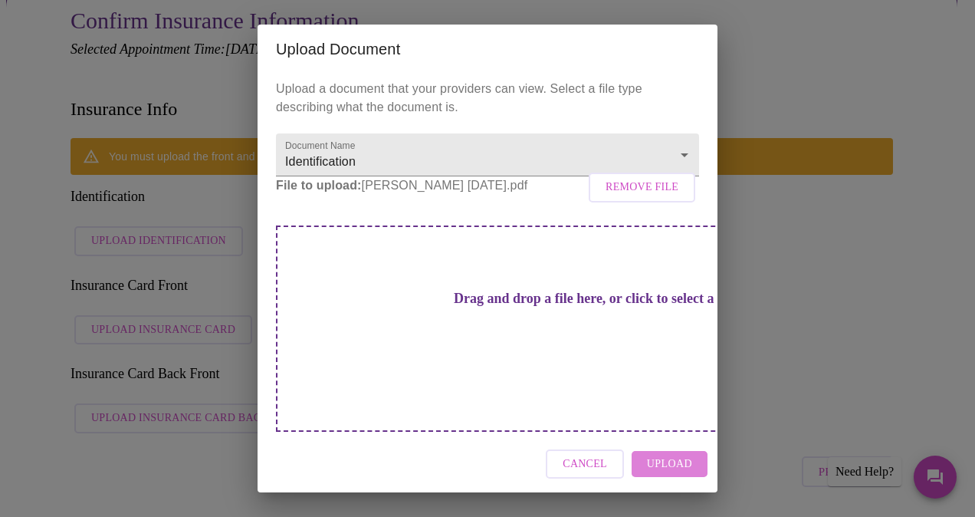
click at [668, 455] on span "Upload" at bounding box center [669, 464] width 45 height 19
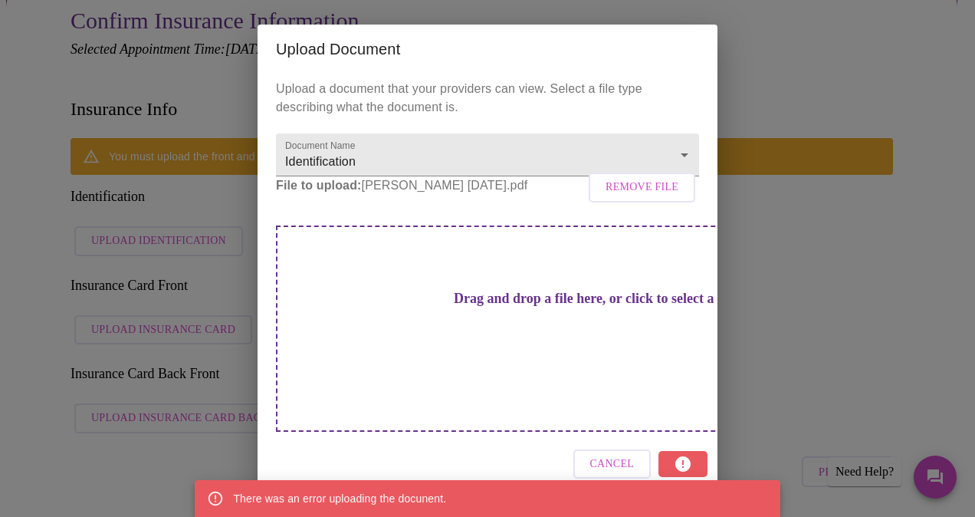
click at [515, 363] on div "Drag and drop a file here, or click to select a file" at bounding box center [595, 328] width 638 height 206
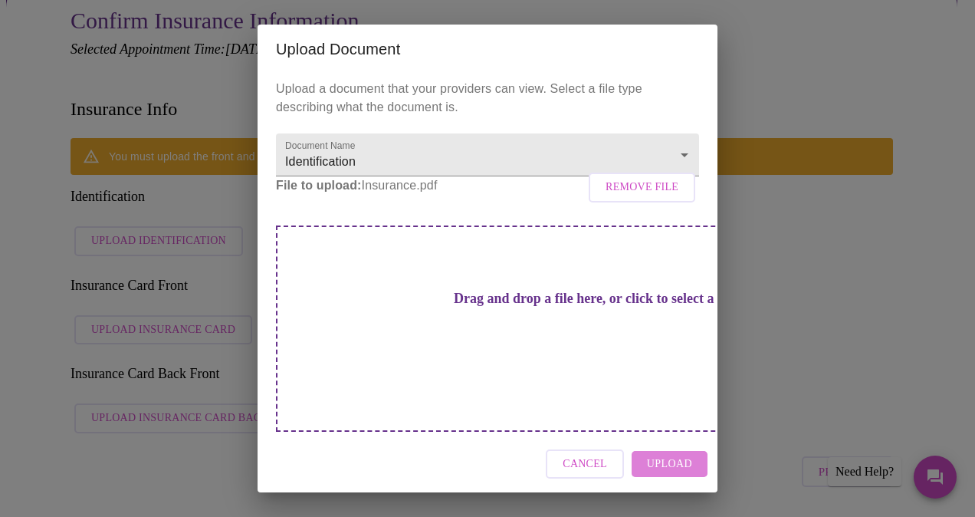
click at [672, 455] on span "Upload" at bounding box center [669, 464] width 45 height 19
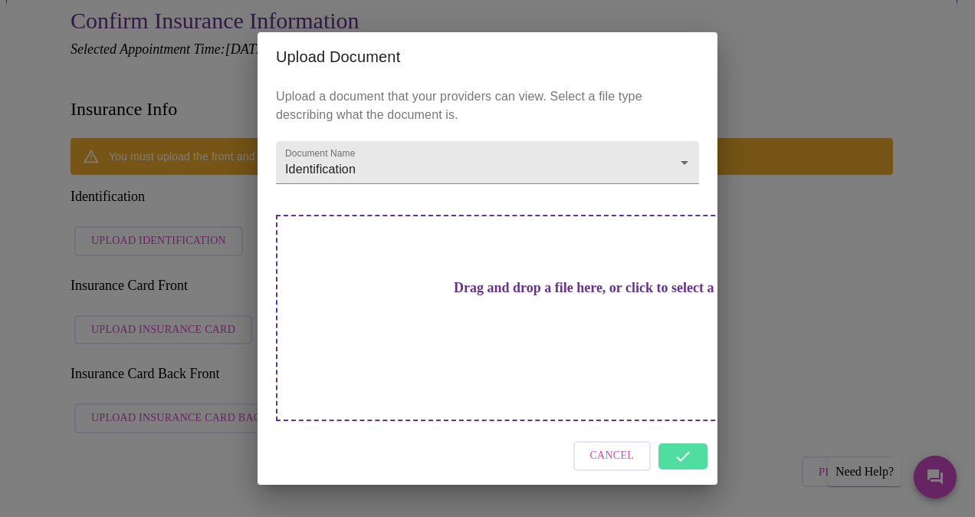
click at [681, 427] on div "Cancel" at bounding box center [488, 455] width 460 height 57
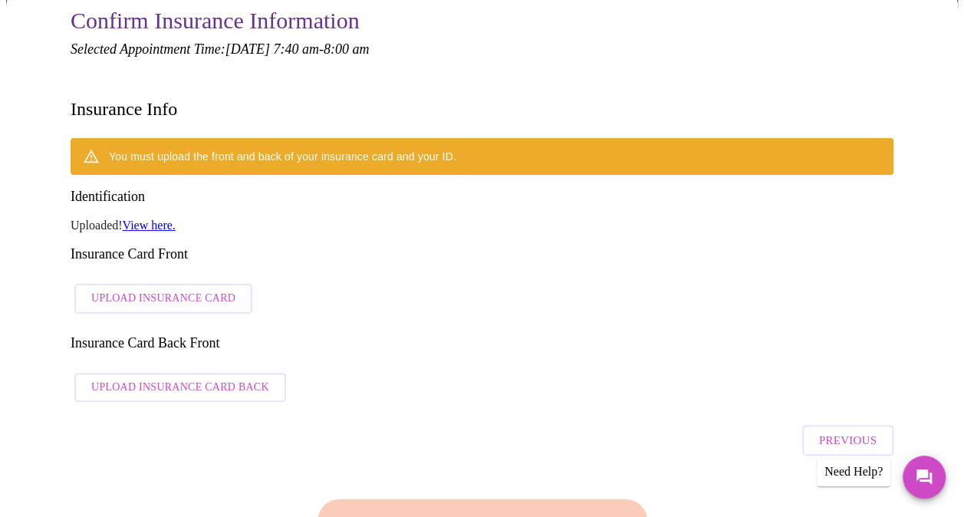
click at [141, 218] on link "View here." at bounding box center [149, 224] width 53 height 13
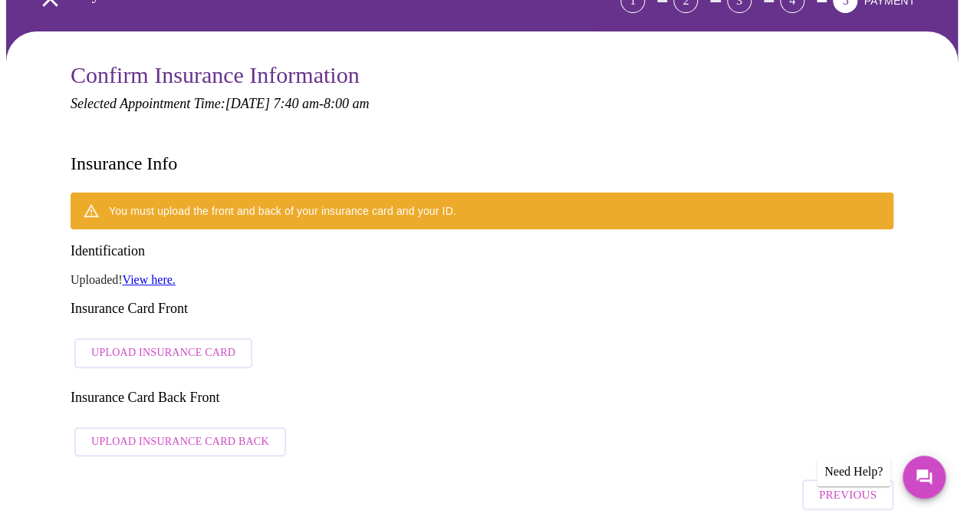
scroll to position [93, 0]
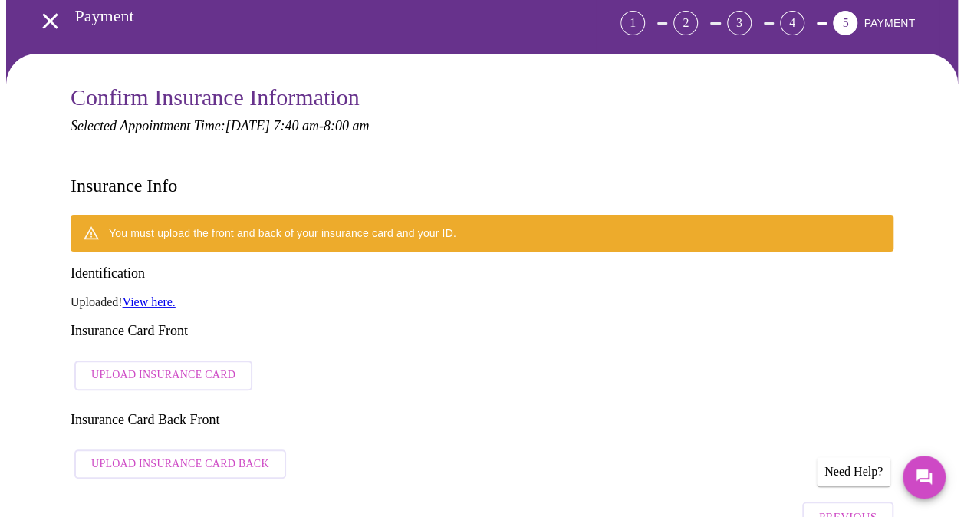
drag, startPoint x: 149, startPoint y: 188, endPoint x: 121, endPoint y: 228, distance: 48.9
click at [121, 227] on div "You must upload the front and back of your insurance card and your ID. Identifi…" at bounding box center [482, 350] width 823 height 271
click at [159, 295] on link "View here." at bounding box center [149, 301] width 53 height 13
click at [212, 219] on div "You must upload the front and back of your insurance card and your ID." at bounding box center [282, 233] width 347 height 28
click at [169, 249] on div "You must upload the front and back of your insurance card and your ID. Identifi…" at bounding box center [482, 350] width 823 height 271
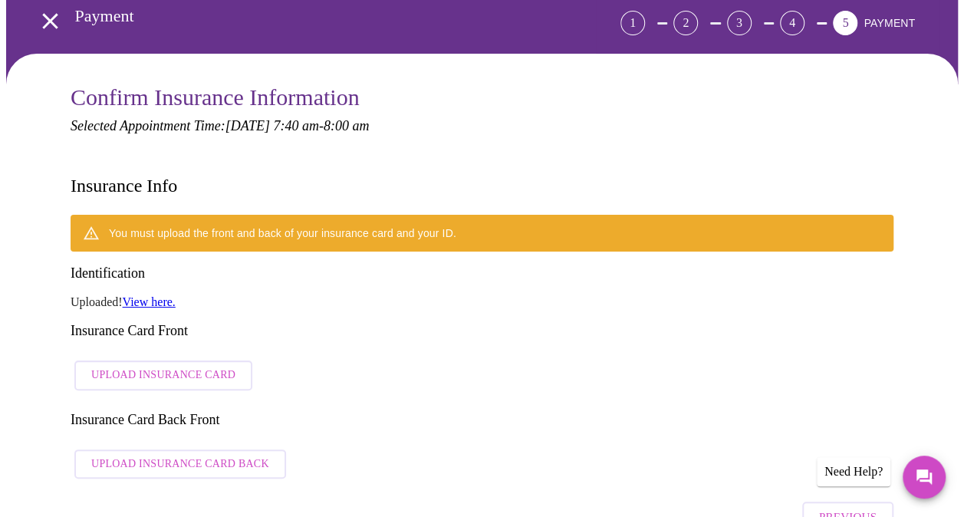
click at [113, 366] on span "Upload Insurance Card" at bounding box center [163, 375] width 144 height 19
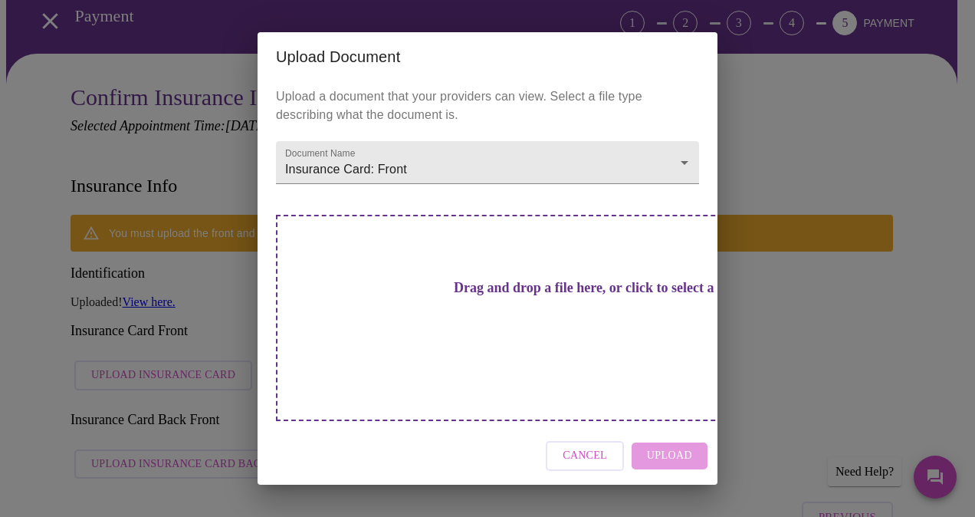
drag, startPoint x: 379, startPoint y: 273, endPoint x: 268, endPoint y: 305, distance: 115.7
click at [268, 305] on div "Upload a document that your providers can view. Select a file type describing w…" at bounding box center [488, 254] width 460 height 346
click at [473, 290] on div "Drag and drop a file here, or click to select a file" at bounding box center [595, 318] width 638 height 206
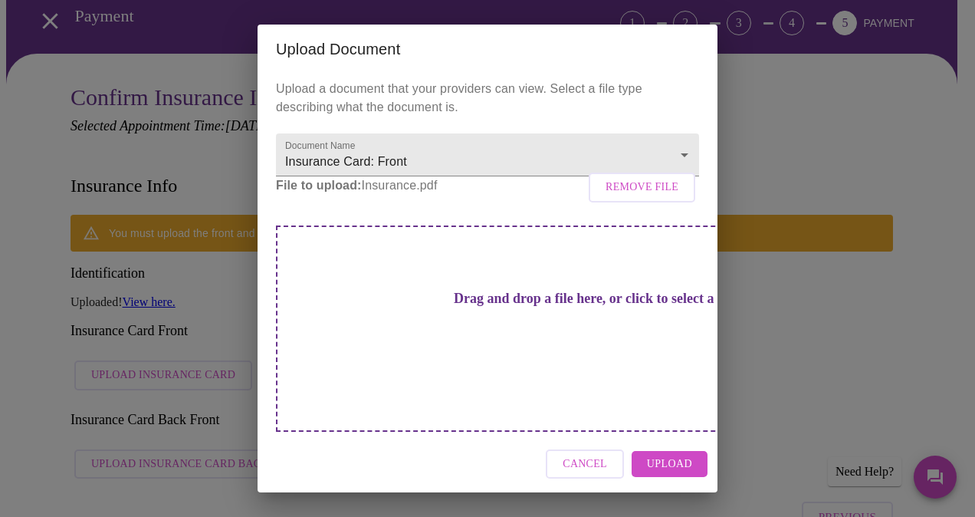
click at [696, 451] on button "Upload" at bounding box center [670, 464] width 76 height 27
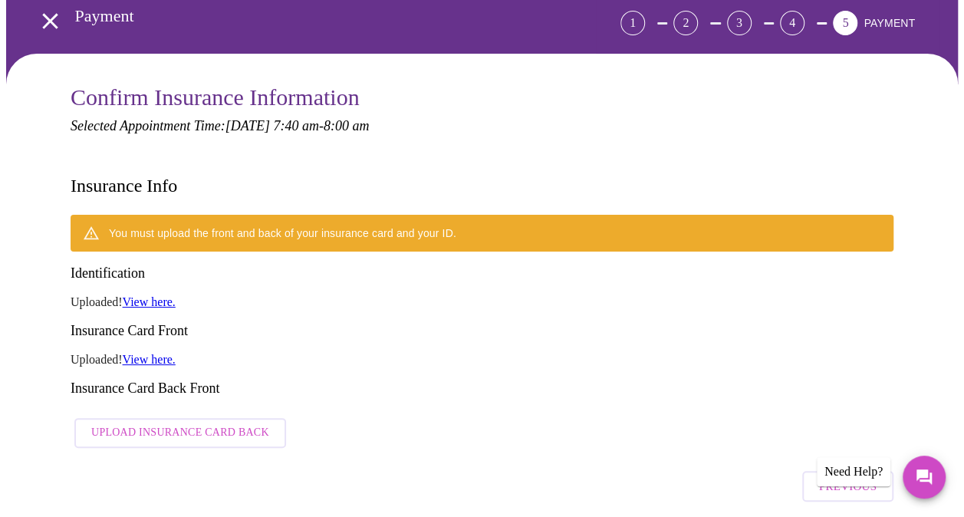
click at [192, 423] on span "Upload Insurance Card Back" at bounding box center [180, 432] width 178 height 19
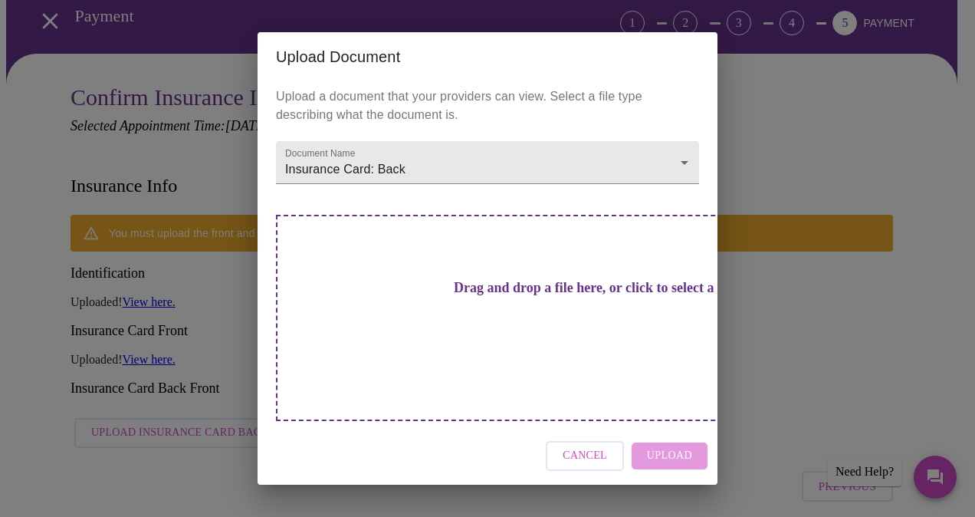
click at [584, 364] on div "Drag and drop a file here, or click to select a file" at bounding box center [595, 318] width 638 height 206
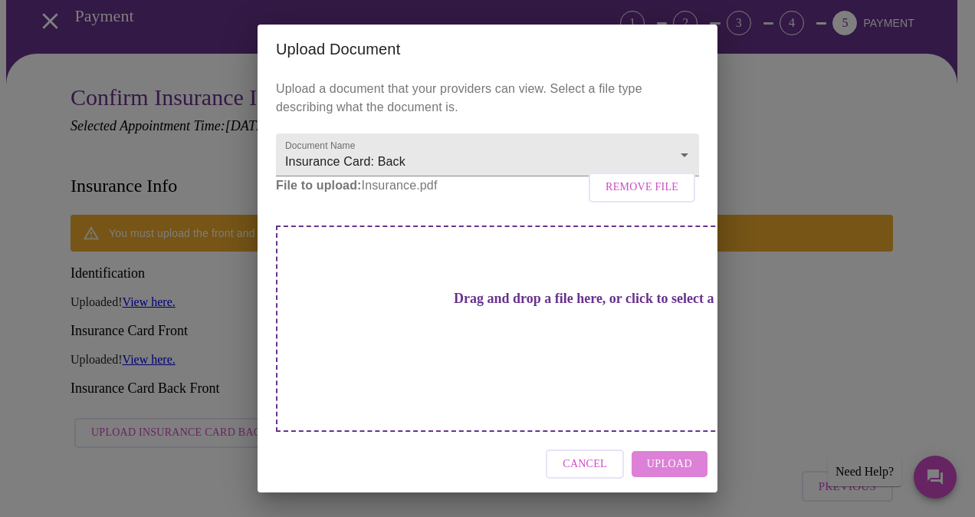
click at [677, 455] on span "Upload" at bounding box center [669, 464] width 45 height 19
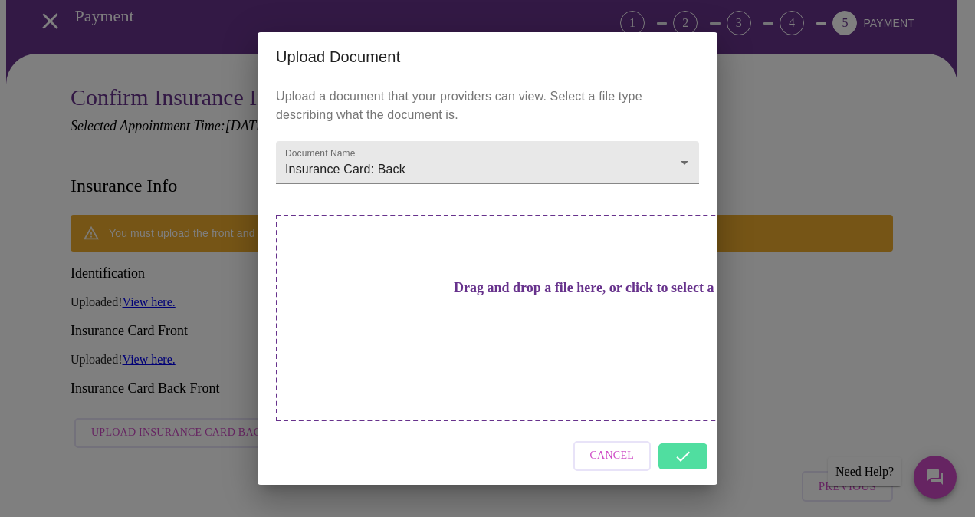
click at [676, 429] on div "Cancel" at bounding box center [488, 455] width 460 height 57
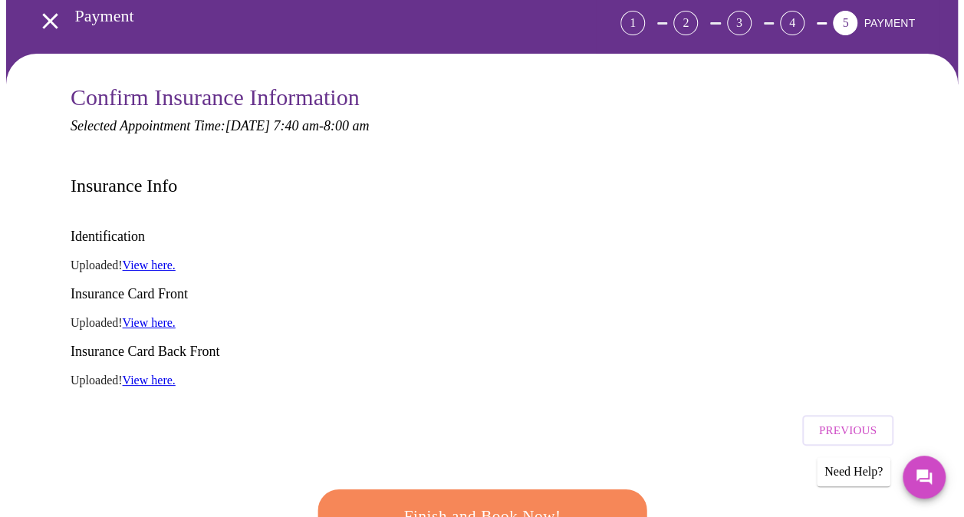
click at [146, 258] on link "View here." at bounding box center [149, 264] width 53 height 13
click at [515, 502] on span "Finish and Book Now!" at bounding box center [482, 516] width 284 height 28
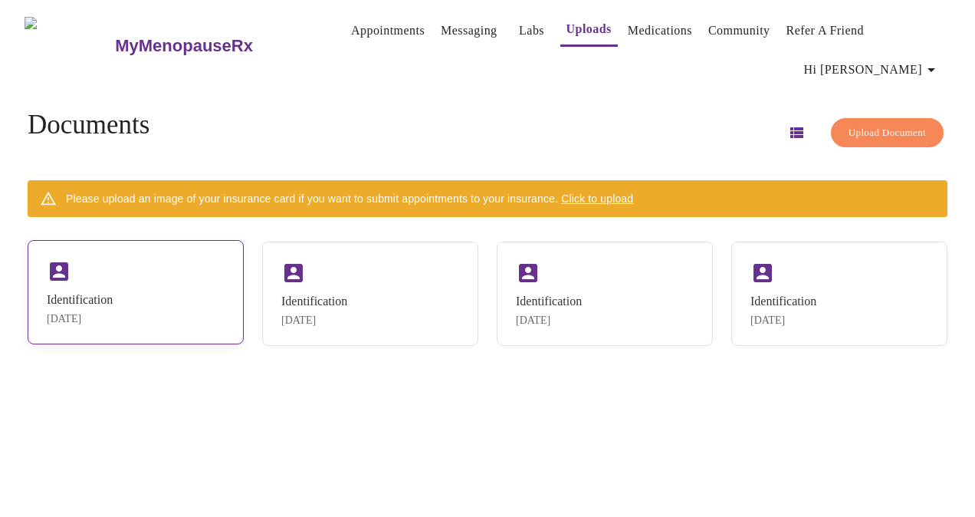
click at [100, 261] on div "Identification Aug 13, 2025" at bounding box center [136, 292] width 216 height 104
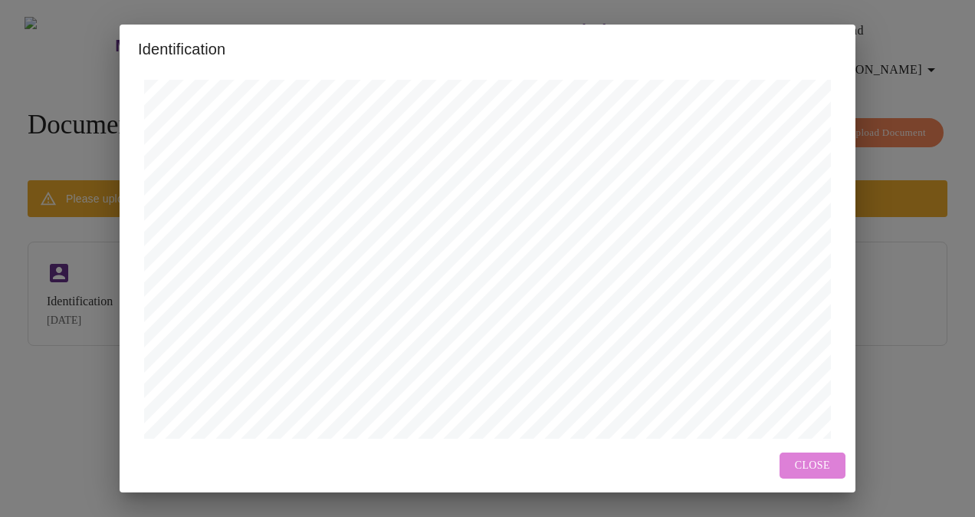
click at [813, 472] on span "Close" at bounding box center [812, 465] width 35 height 19
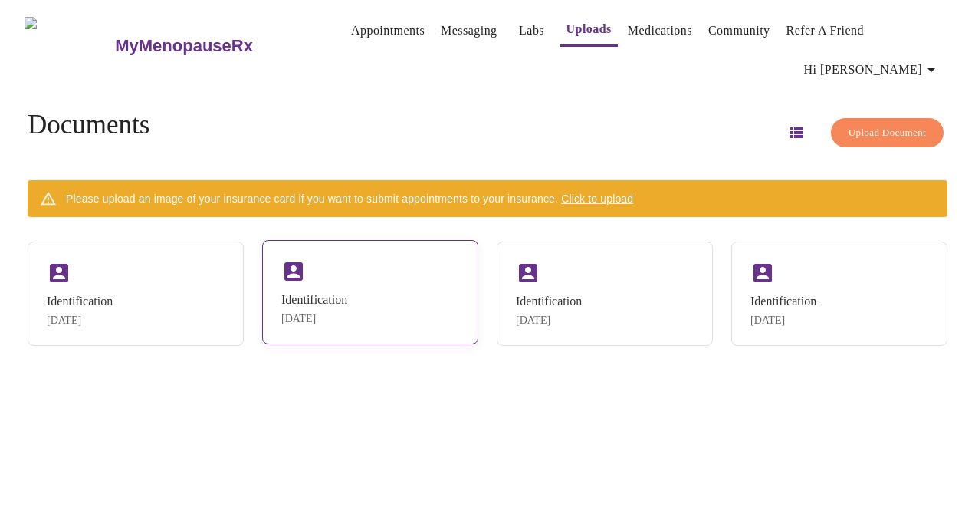
click at [371, 298] on div "Identification Aug 13, 2025" at bounding box center [370, 292] width 216 height 104
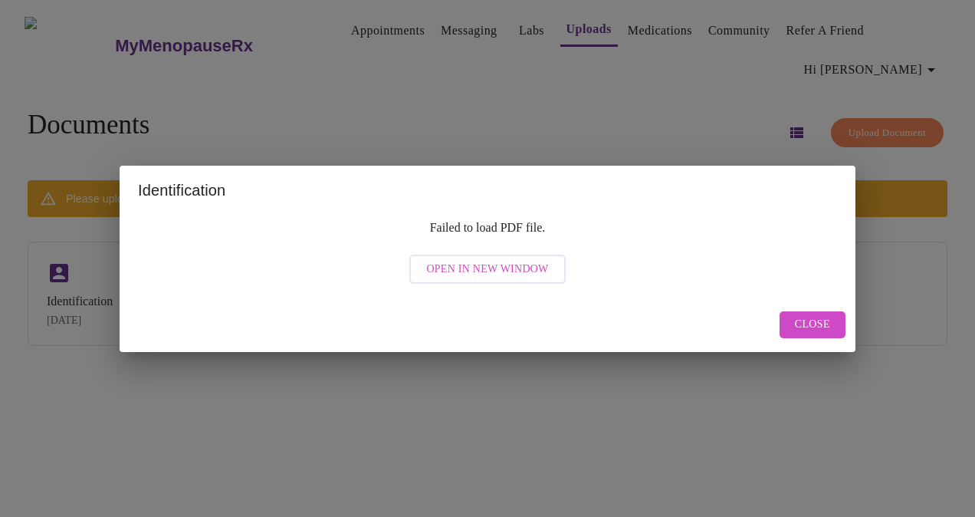
click at [511, 268] on span "Open in New Window" at bounding box center [487, 269] width 122 height 19
click at [792, 324] on button "Close" at bounding box center [813, 324] width 66 height 27
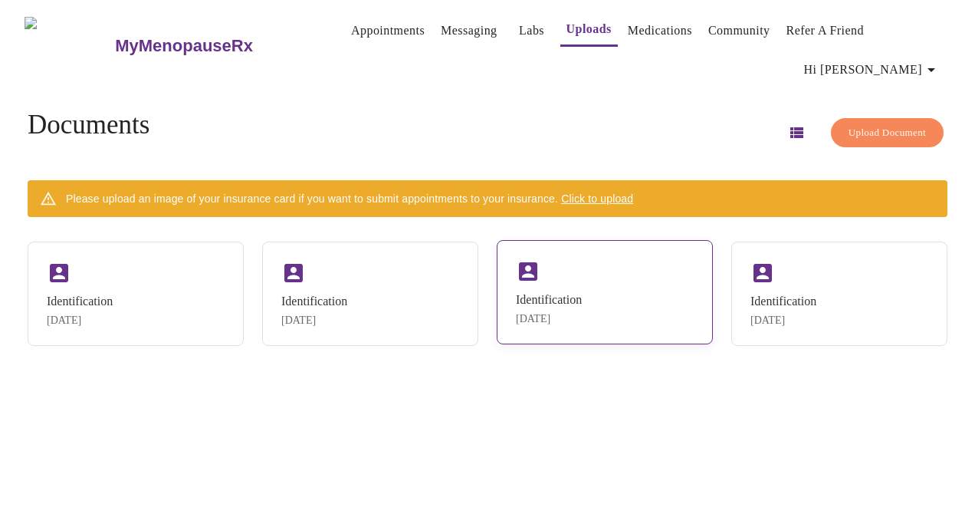
click at [606, 278] on div "Identification Aug 13, 2025" at bounding box center [605, 292] width 216 height 104
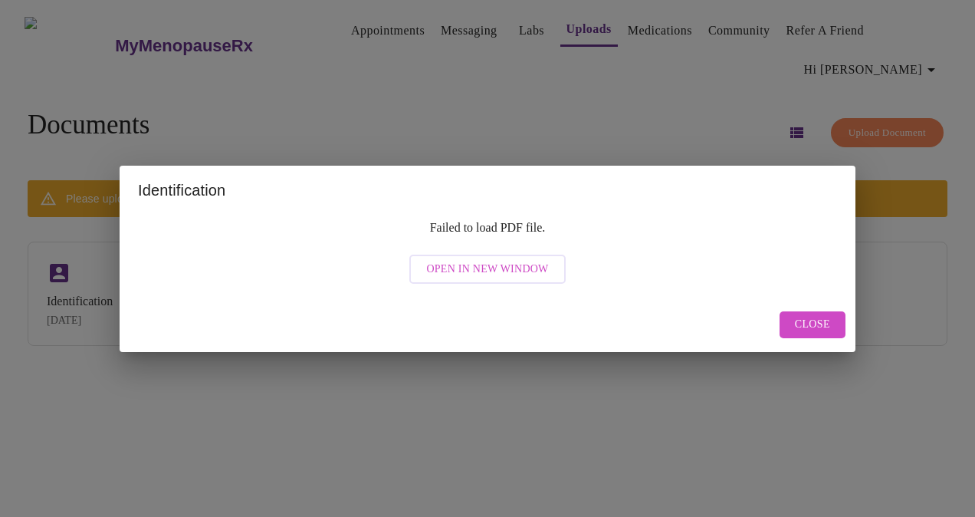
click at [528, 268] on span "Open in New Window" at bounding box center [487, 269] width 122 height 19
click at [807, 320] on span "Close" at bounding box center [812, 324] width 35 height 19
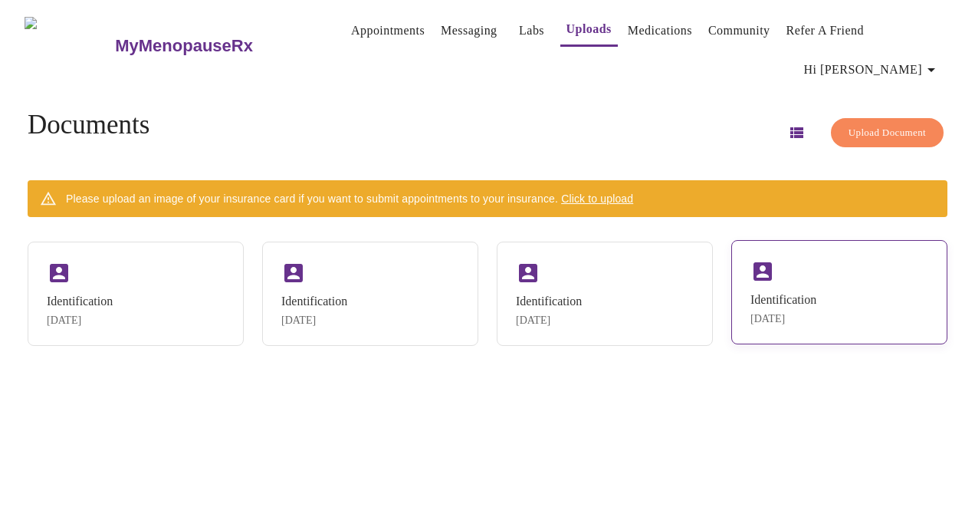
click at [778, 258] on div "Identification Aug 13, 2025" at bounding box center [839, 292] width 216 height 104
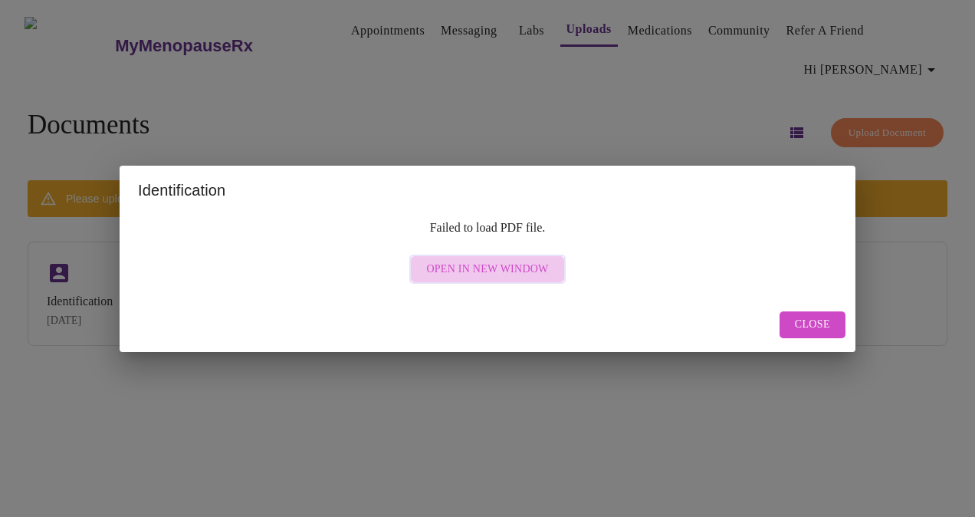
click at [511, 274] on span "Open in New Window" at bounding box center [487, 269] width 122 height 19
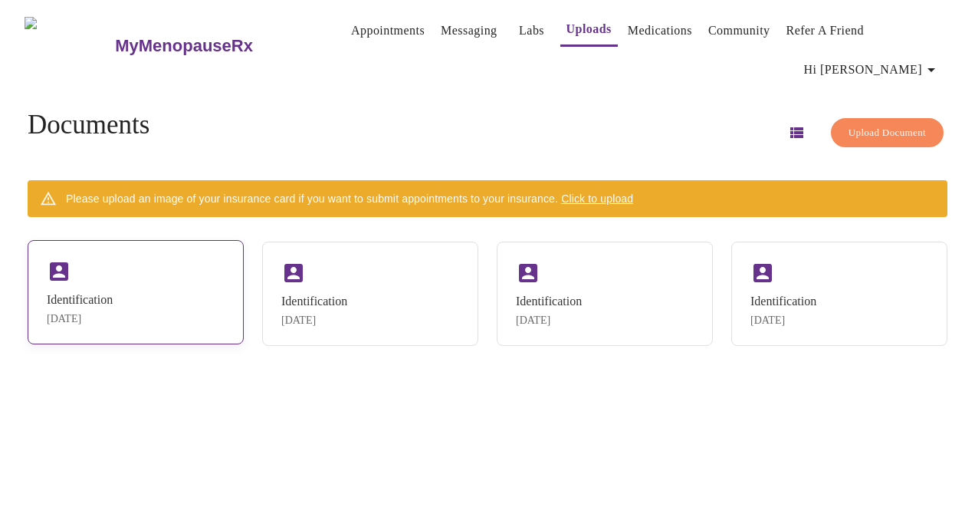
drag, startPoint x: 169, startPoint y: 255, endPoint x: 132, endPoint y: 240, distance: 39.6
click at [132, 240] on div "Identification [DATE]" at bounding box center [136, 292] width 216 height 104
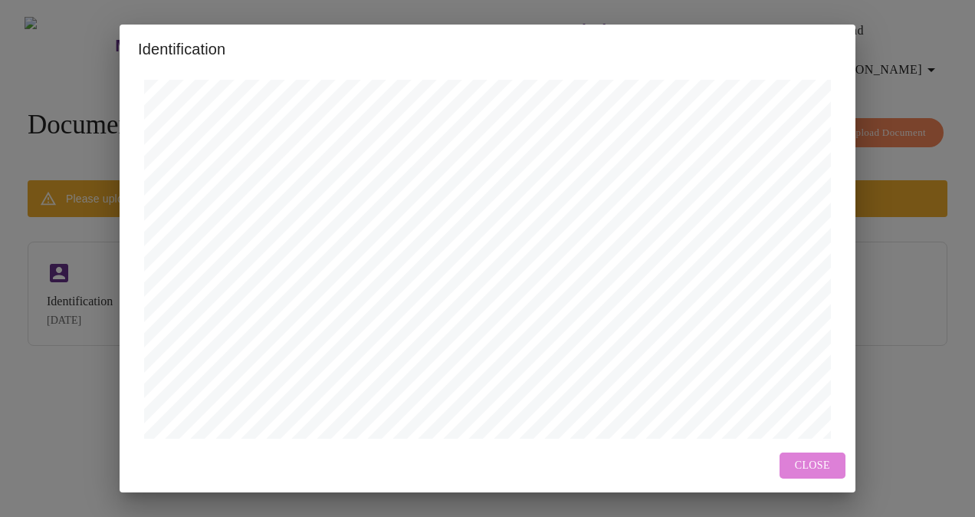
click at [803, 468] on span "Close" at bounding box center [812, 465] width 35 height 19
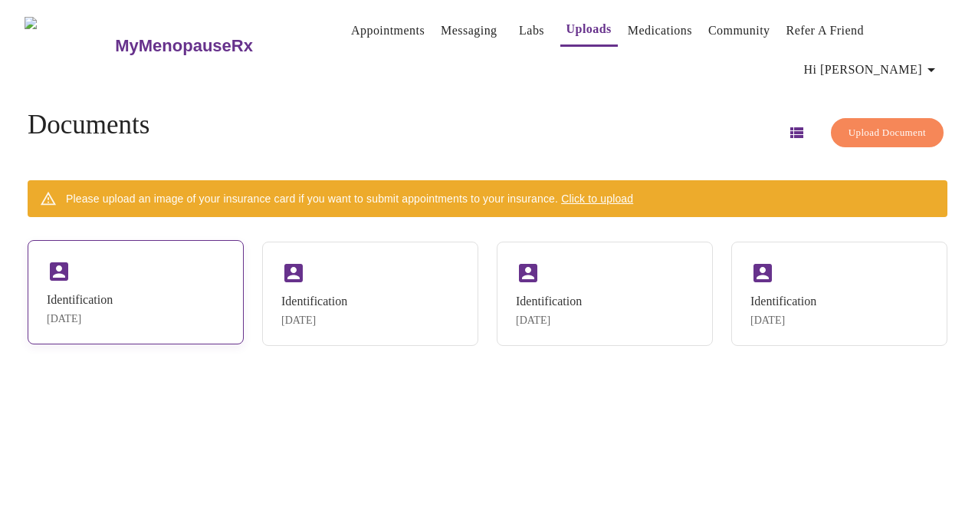
click at [108, 248] on div "Identification [DATE]" at bounding box center [136, 292] width 216 height 104
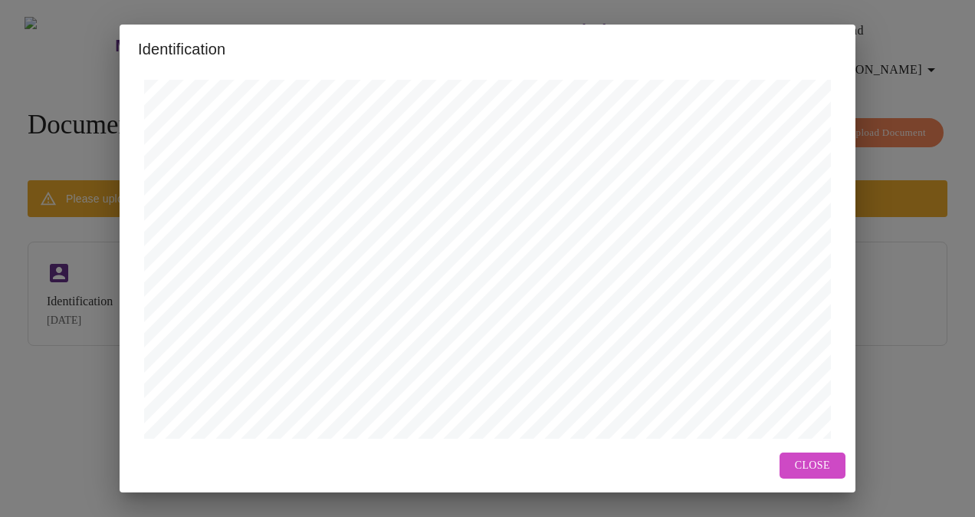
click at [804, 465] on span "Close" at bounding box center [812, 465] width 35 height 19
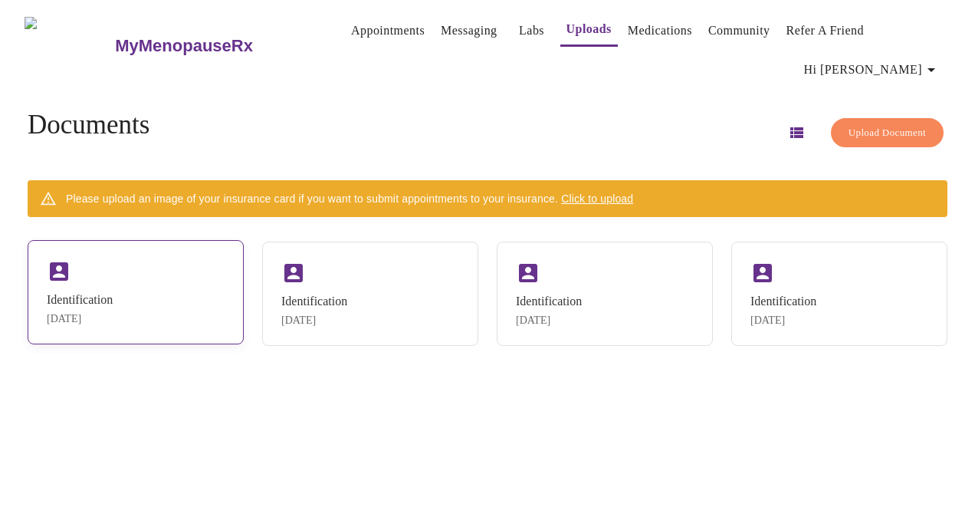
click at [122, 314] on div "Identification [DATE]" at bounding box center [136, 292] width 216 height 104
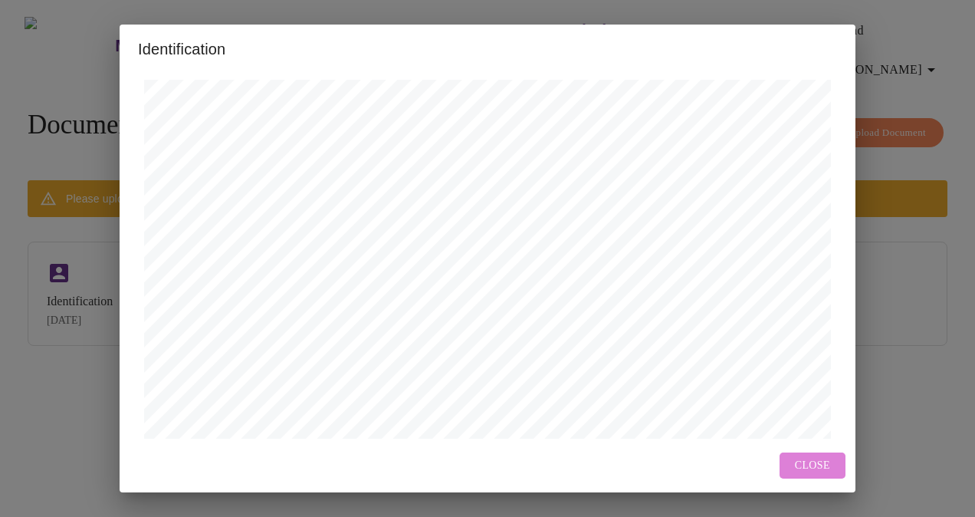
click at [806, 468] on span "Close" at bounding box center [812, 465] width 35 height 19
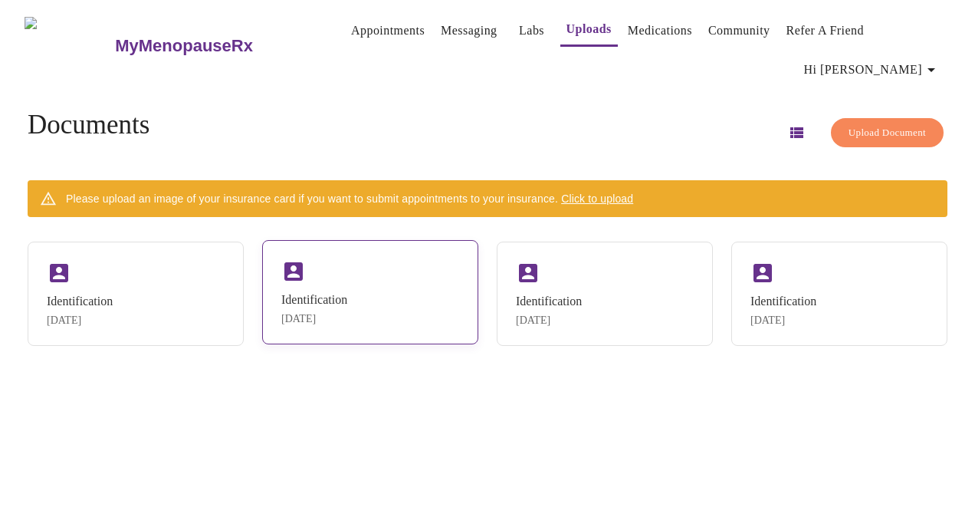
click at [388, 309] on div "Identification [DATE]" at bounding box center [370, 292] width 216 height 104
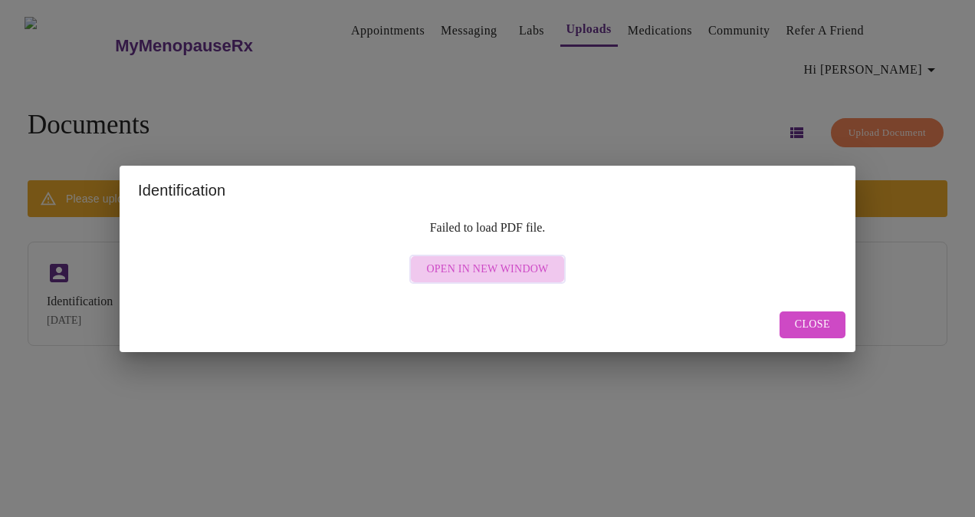
click at [503, 256] on button "Open in New Window" at bounding box center [487, 270] width 156 height 30
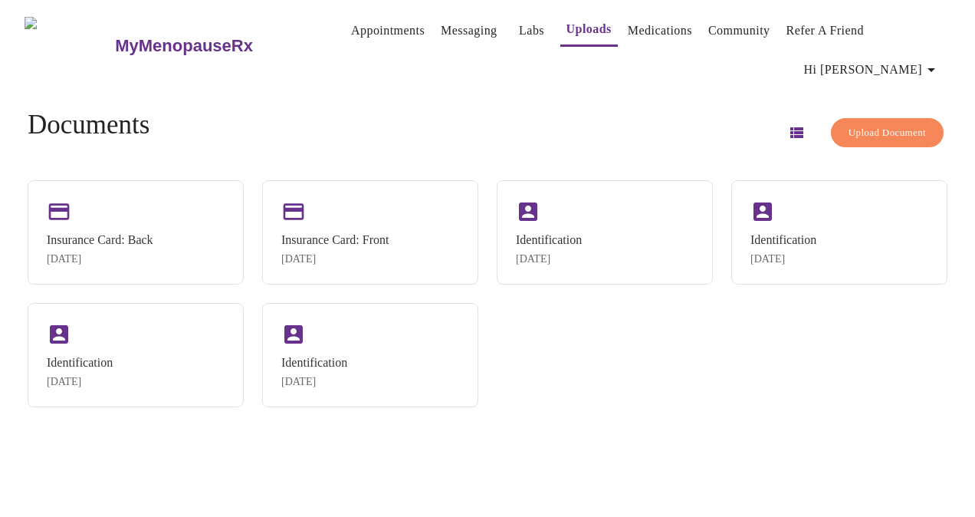
click at [849, 124] on span "Upload Document" at bounding box center [887, 133] width 77 height 18
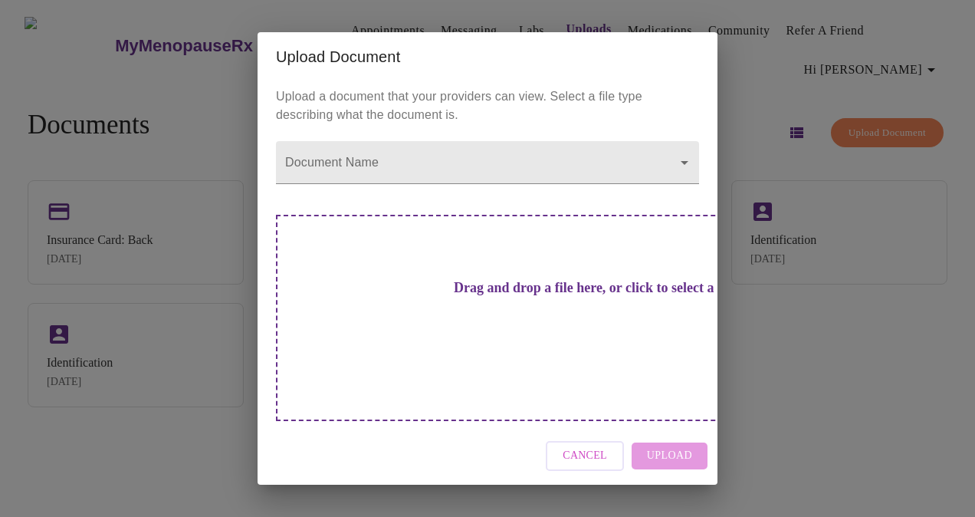
click at [656, 437] on div "Cancel Upload" at bounding box center [488, 455] width 460 height 57
click at [555, 333] on div "Drag and drop a file here, or click to select a file" at bounding box center [595, 318] width 638 height 206
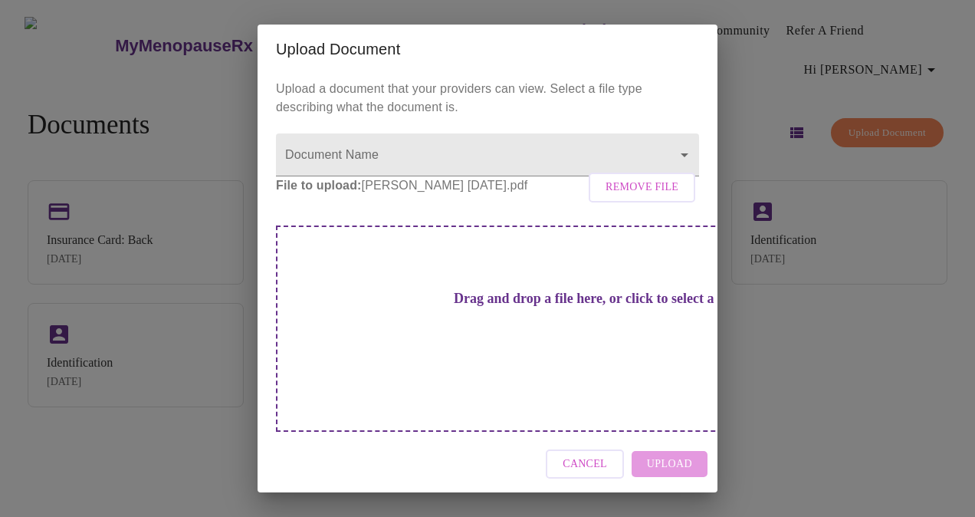
click at [651, 311] on div "Drag and drop a file here, or click to select a file" at bounding box center [595, 328] width 638 height 206
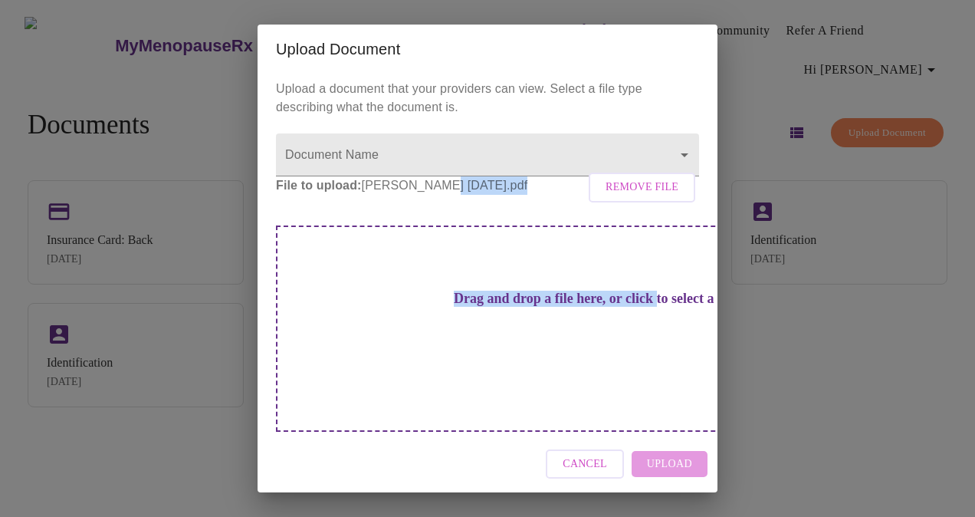
drag, startPoint x: 426, startPoint y: 216, endPoint x: 458, endPoint y: 334, distance: 122.4
click at [458, 334] on div "Upload a document that your providers can view. Select a file type describing w…" at bounding box center [488, 255] width 460 height 362
drag, startPoint x: 452, startPoint y: 296, endPoint x: 458, endPoint y: 227, distance: 69.2
click at [458, 195] on p "File to upload: DL - Laura 6-27-27.pdf Remove File" at bounding box center [487, 185] width 423 height 18
click at [432, 195] on p "File to upload: DL - Laura 6-27-27.pdf Remove File" at bounding box center [487, 185] width 423 height 18
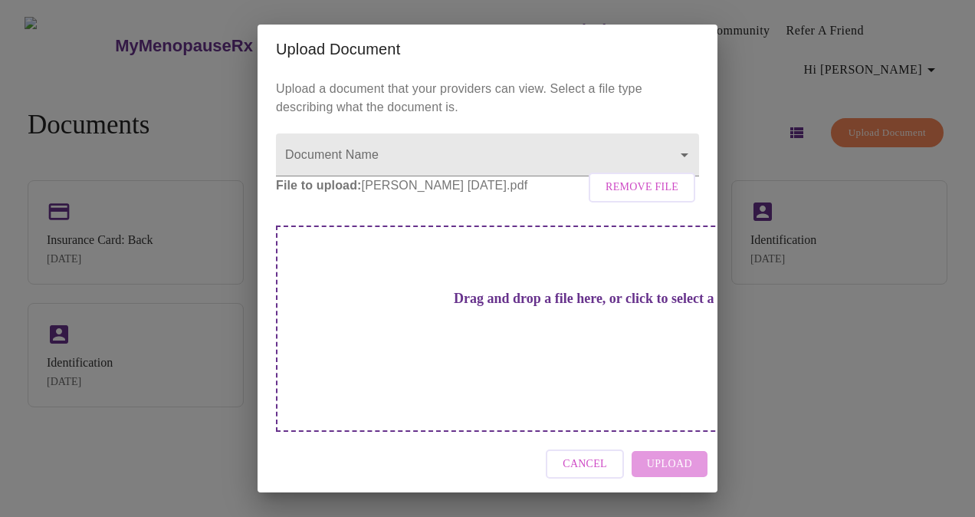
click at [304, 192] on strong "File to upload:" at bounding box center [319, 185] width 86 height 13
click at [666, 449] on div "Cancel Upload" at bounding box center [488, 463] width 460 height 57
click at [666, 451] on div "Cancel Upload" at bounding box center [488, 463] width 460 height 57
click at [422, 94] on div "Upload a document that your providers can view. Select a file type describing w…" at bounding box center [488, 255] width 460 height 362
drag, startPoint x: 422, startPoint y: 94, endPoint x: 412, endPoint y: 114, distance: 23.3
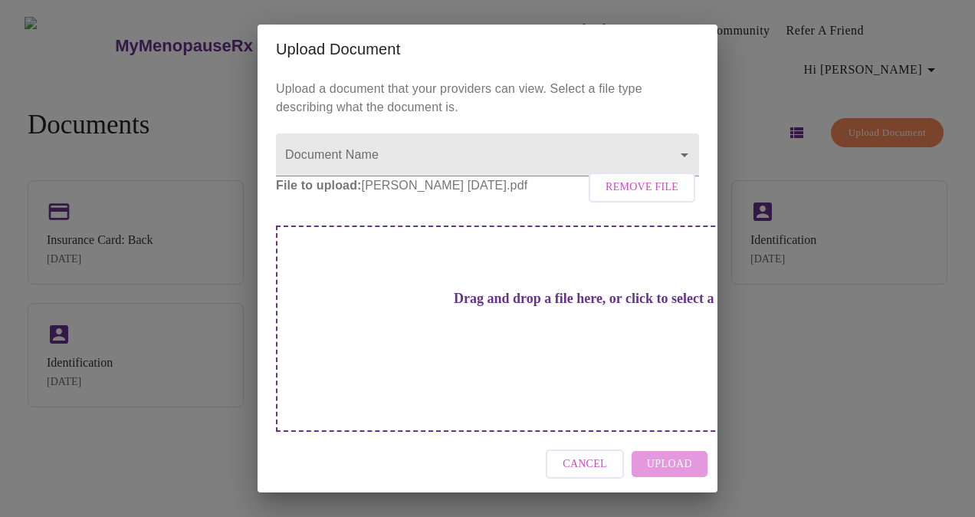
click at [412, 112] on p "Upload a document that your providers can view. Select a file type describing w…" at bounding box center [487, 98] width 423 height 37
click at [403, 179] on body "MyMenopauseRx Appointments Messaging Labs Uploads Medications Community Refer a…" at bounding box center [487, 264] width 963 height 517
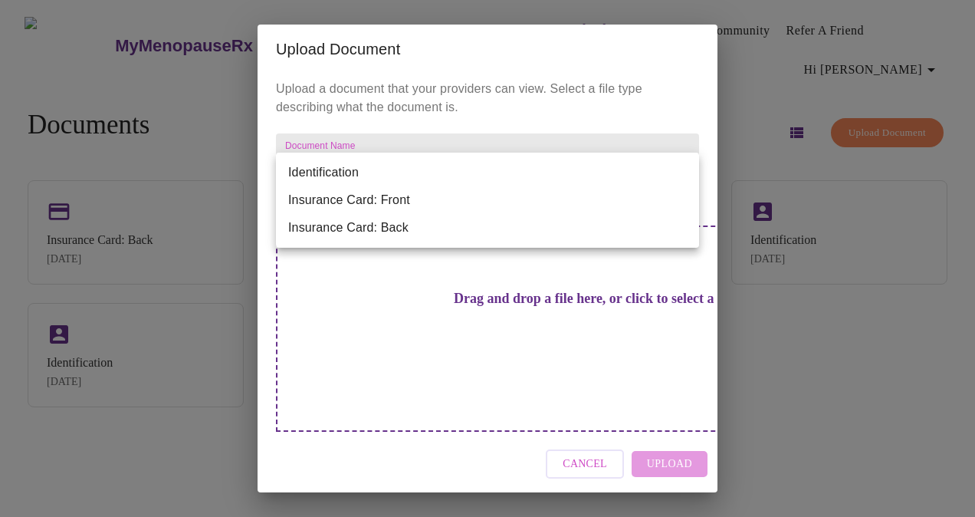
click at [385, 175] on li "Identification" at bounding box center [487, 173] width 423 height 28
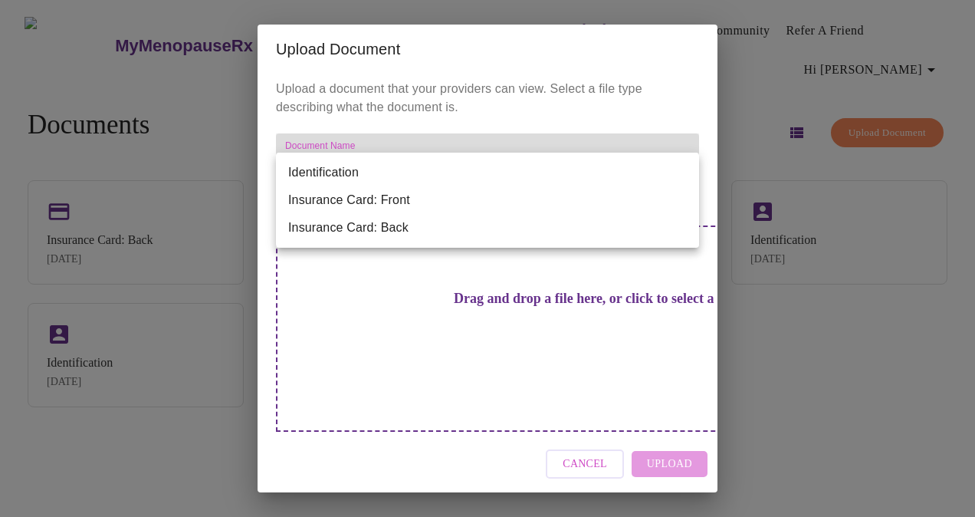
type input "Identification"
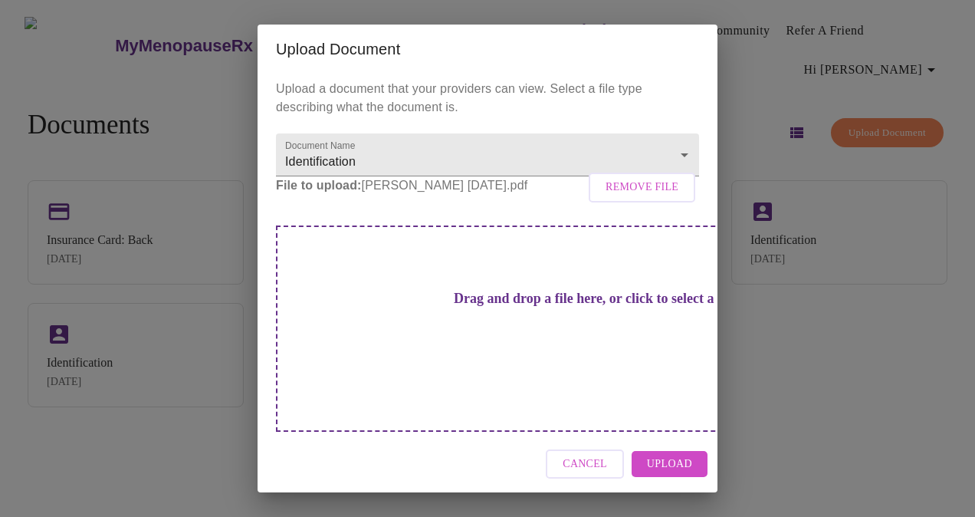
drag, startPoint x: 669, startPoint y: 442, endPoint x: 678, endPoint y: 440, distance: 8.6
click at [678, 455] on span "Upload" at bounding box center [669, 464] width 45 height 19
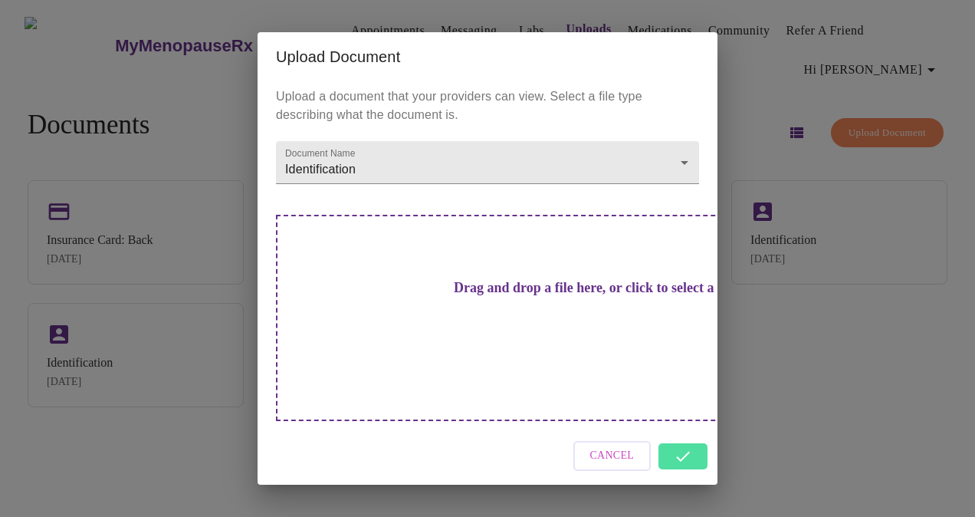
click at [675, 435] on div "Cancel" at bounding box center [488, 455] width 460 height 57
click at [687, 427] on div "Cancel" at bounding box center [488, 455] width 460 height 57
